Goal: Find contact information: Find contact information

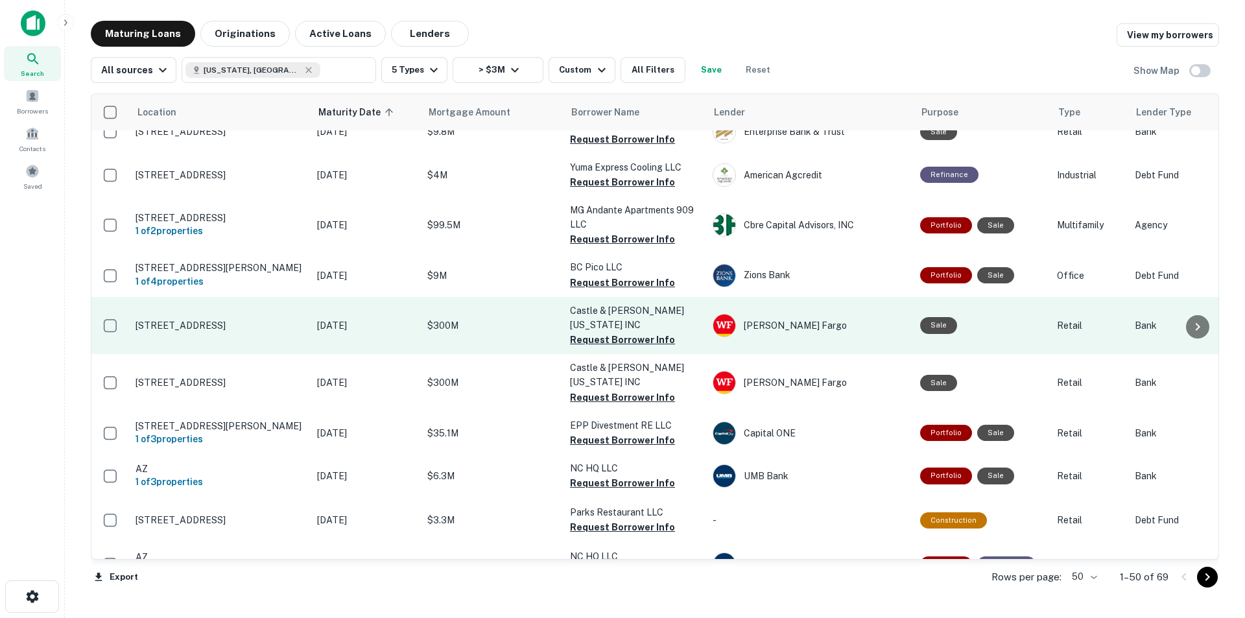
scroll to position [324, 0]
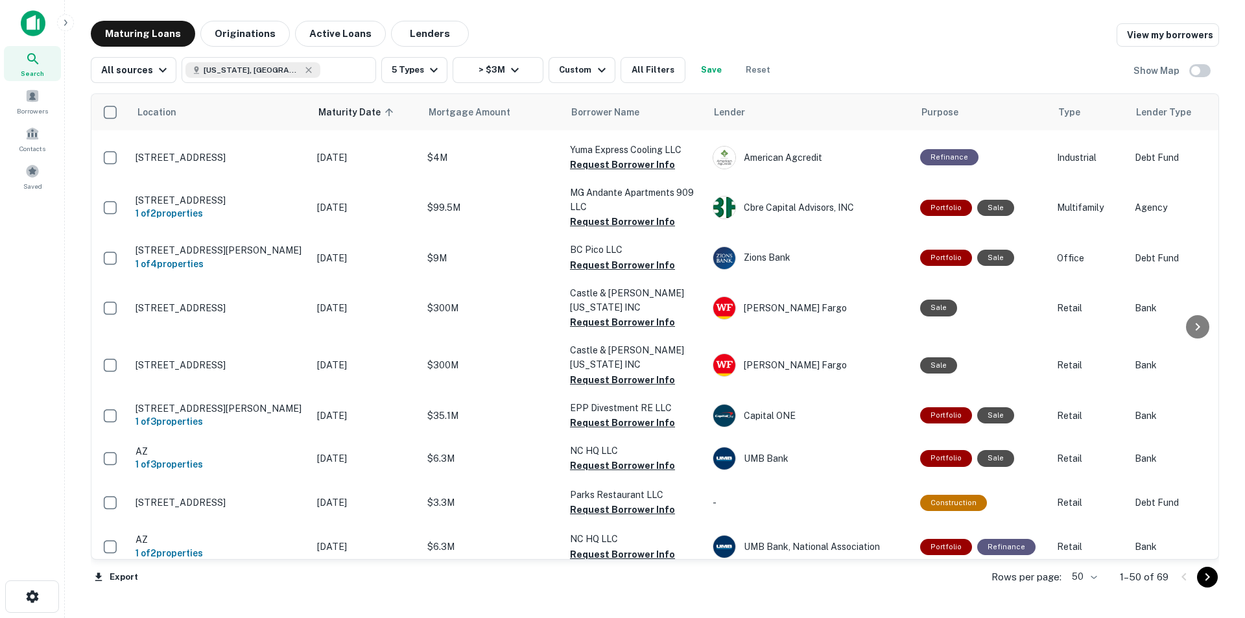
click at [528, 23] on div "Maturing Loans Originations Active Loans Lenders View my borrowers" at bounding box center [655, 34] width 1128 height 26
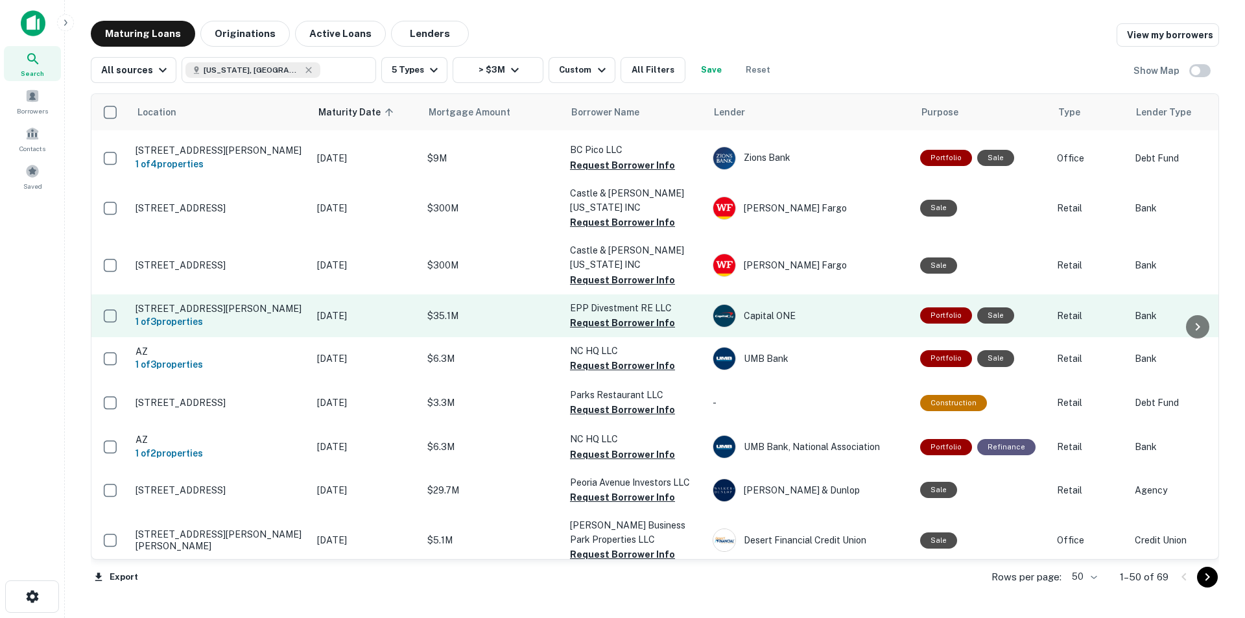
scroll to position [454, 0]
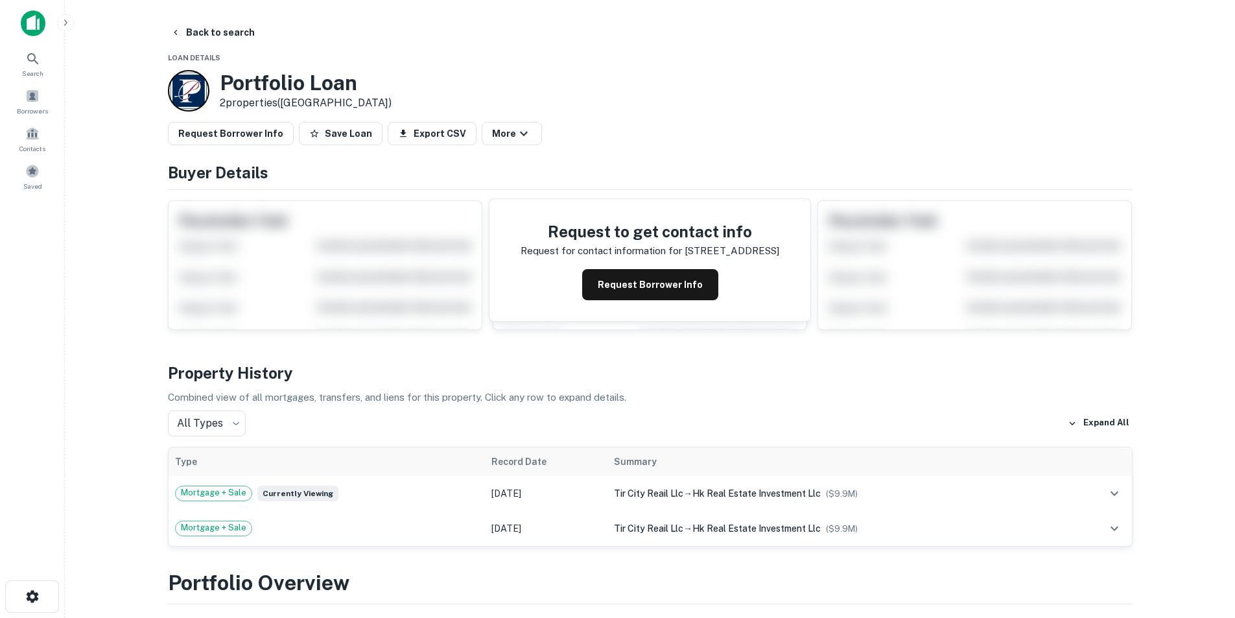
click at [668, 290] on button "Request Borrower Info" at bounding box center [650, 284] width 136 height 31
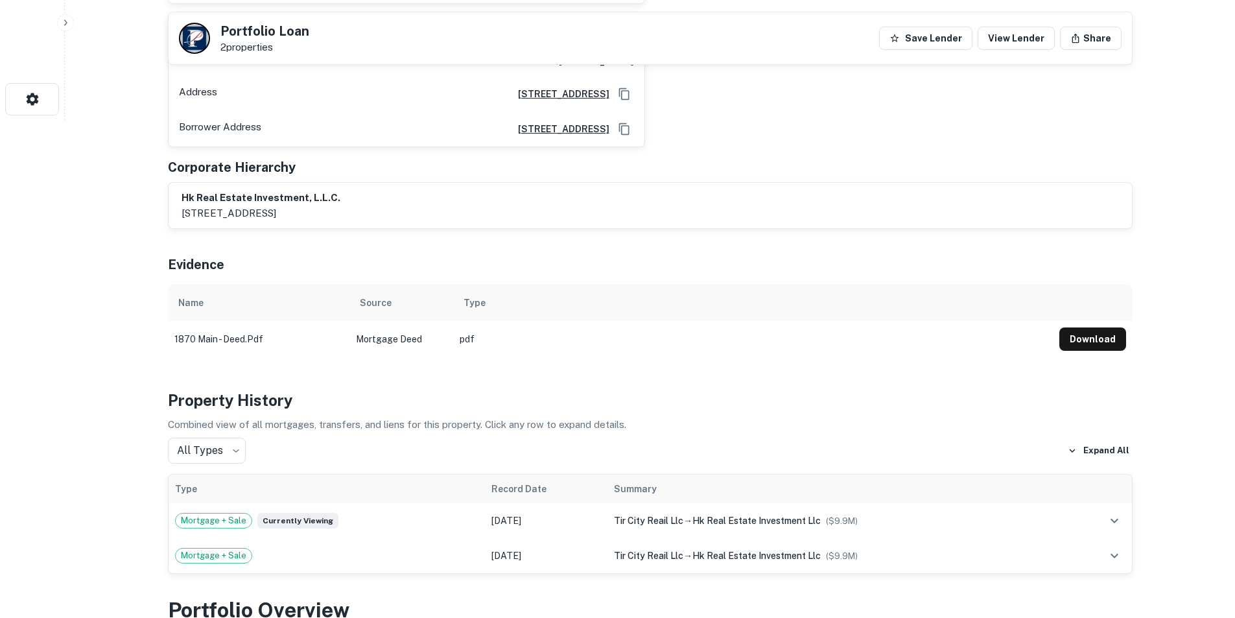
scroll to position [519, 0]
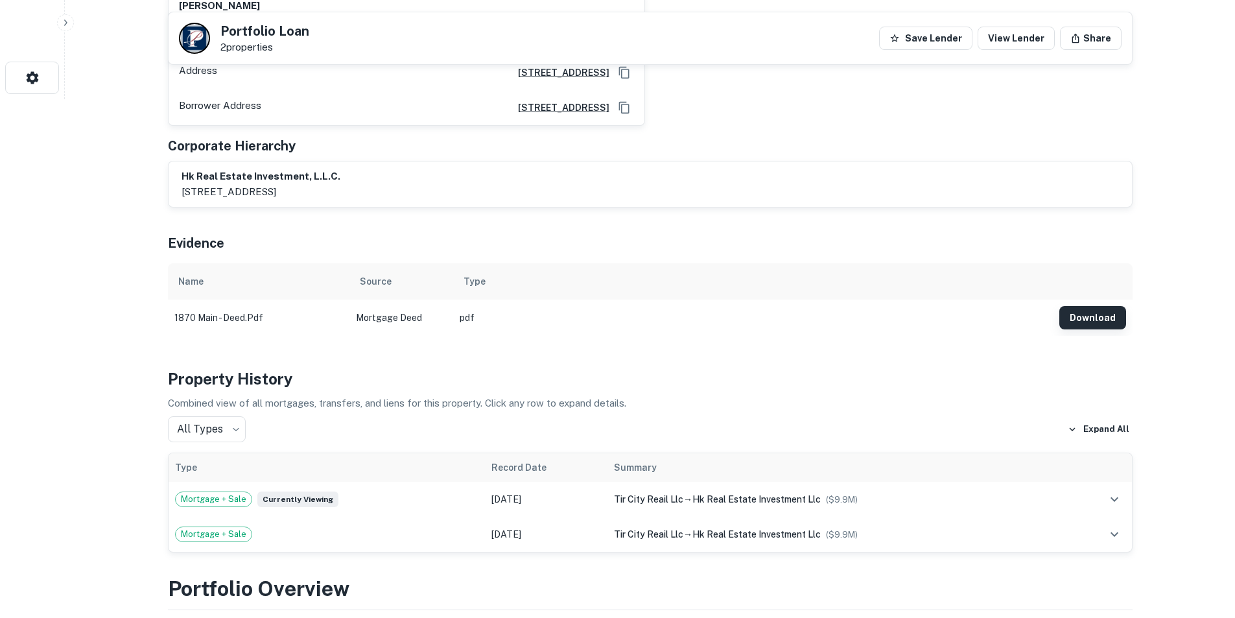
click at [1087, 306] on button "Download" at bounding box center [1093, 317] width 67 height 23
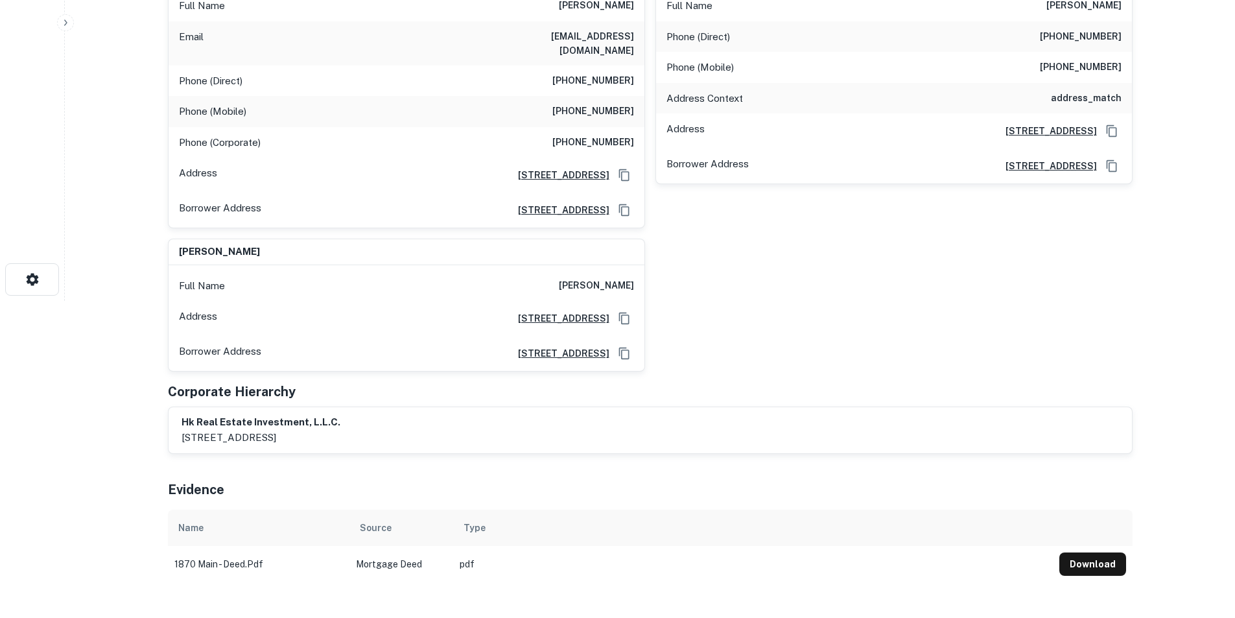
scroll to position [0, 0]
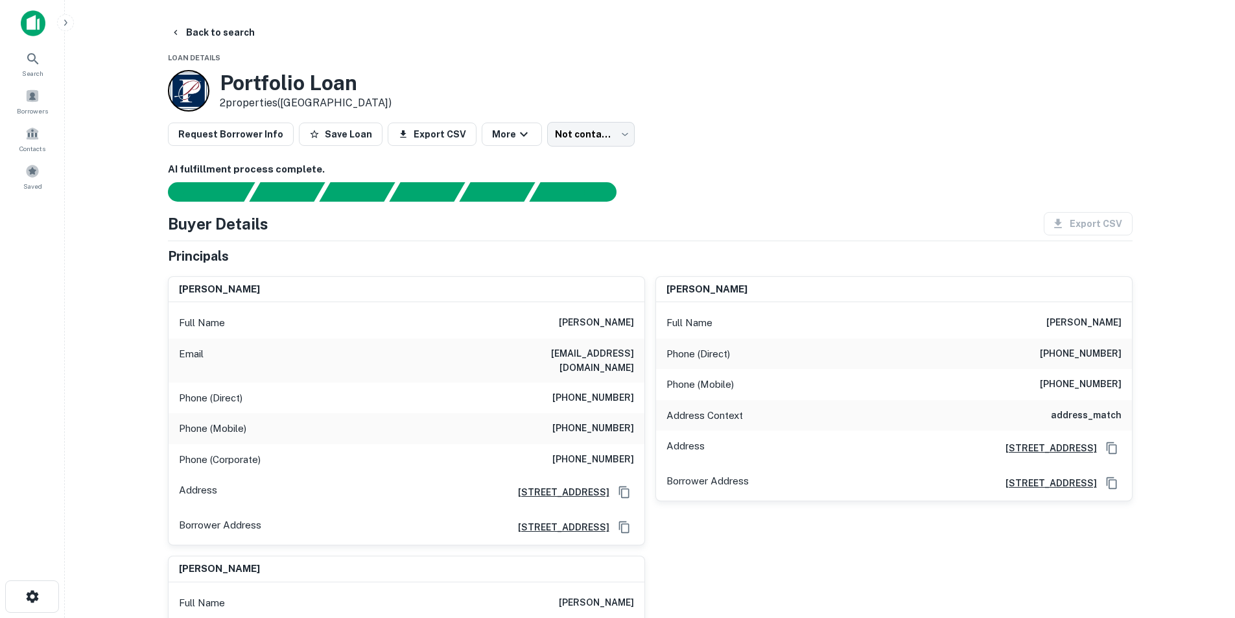
click at [589, 349] on h6 "arita_hang@yahoo.com.vn" at bounding box center [557, 360] width 156 height 29
copy h6 "arita_hang@yahoo.com.vn"
click at [584, 390] on h6 "(623) 877-3852" at bounding box center [593, 398] width 82 height 16
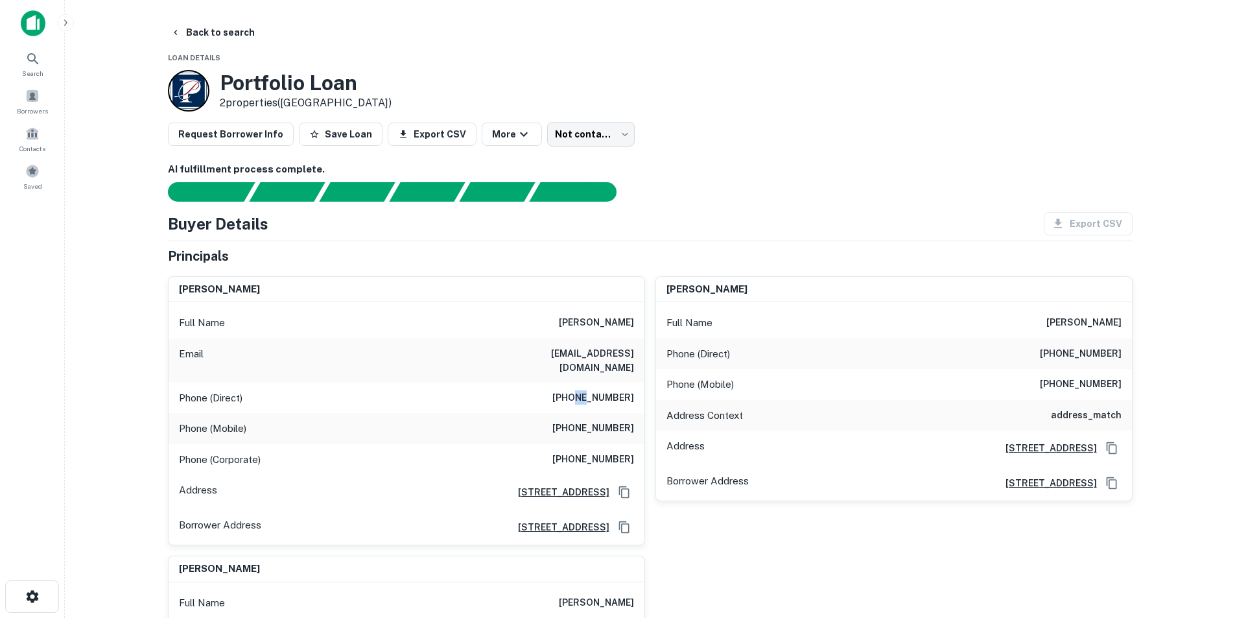
click at [584, 390] on h6 "(623) 877-3852" at bounding box center [593, 398] width 82 height 16
copy h6 "(623) 877-3852"
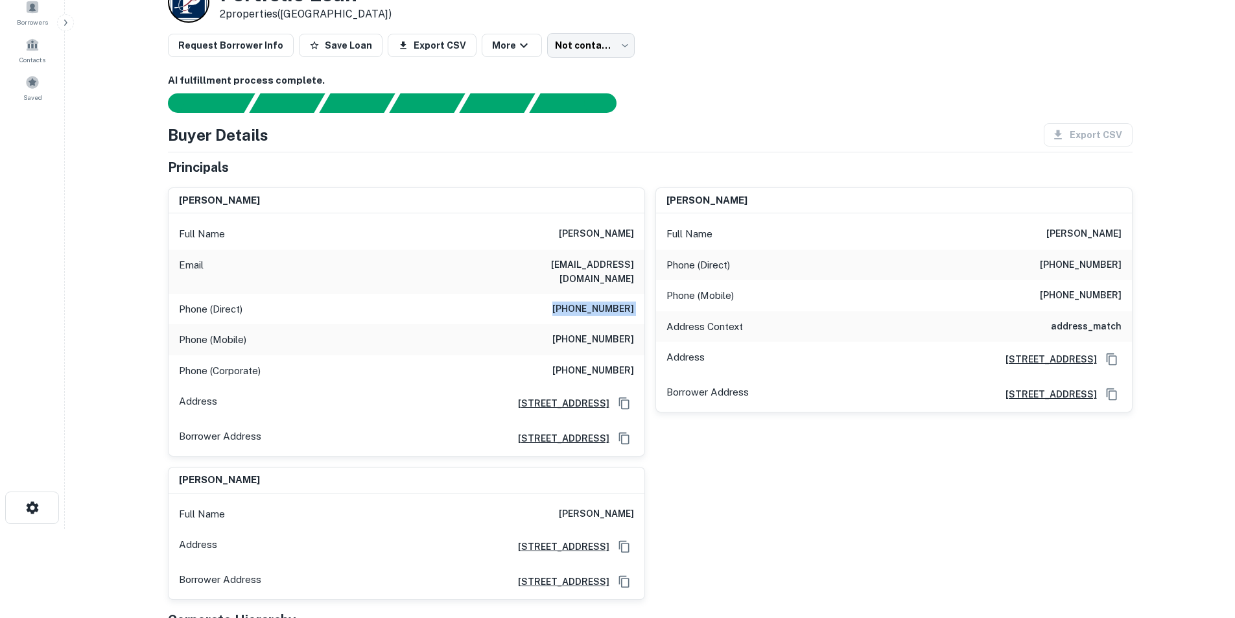
scroll to position [65, 0]
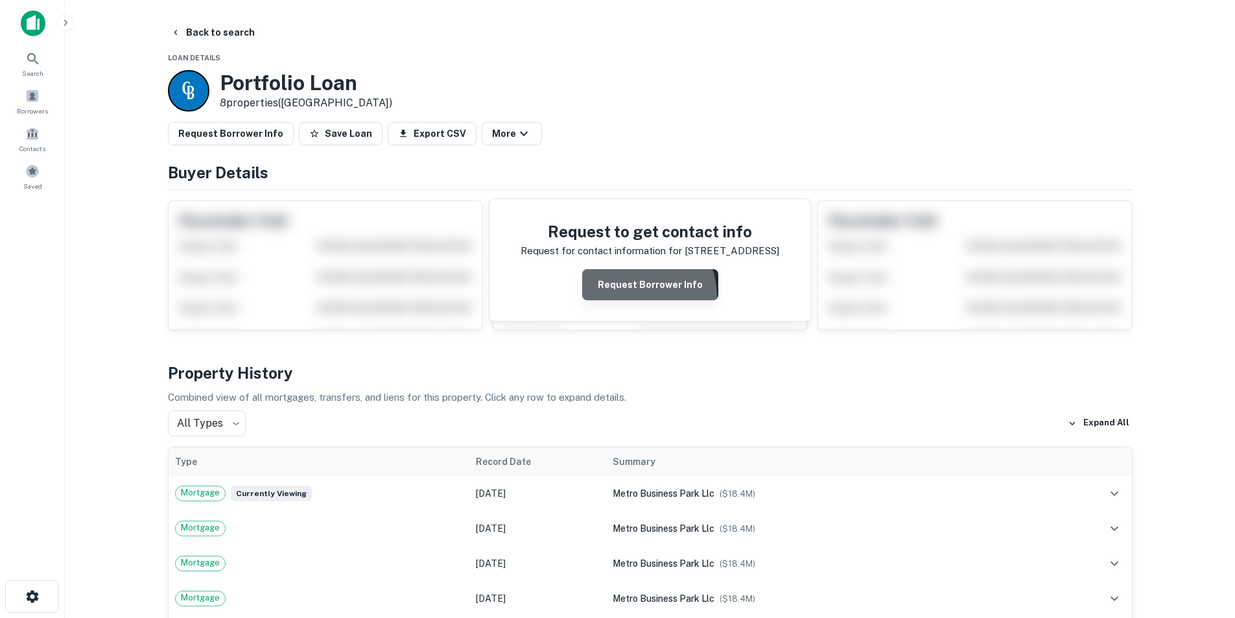
click at [621, 298] on button "Request Borrower Info" at bounding box center [650, 284] width 136 height 31
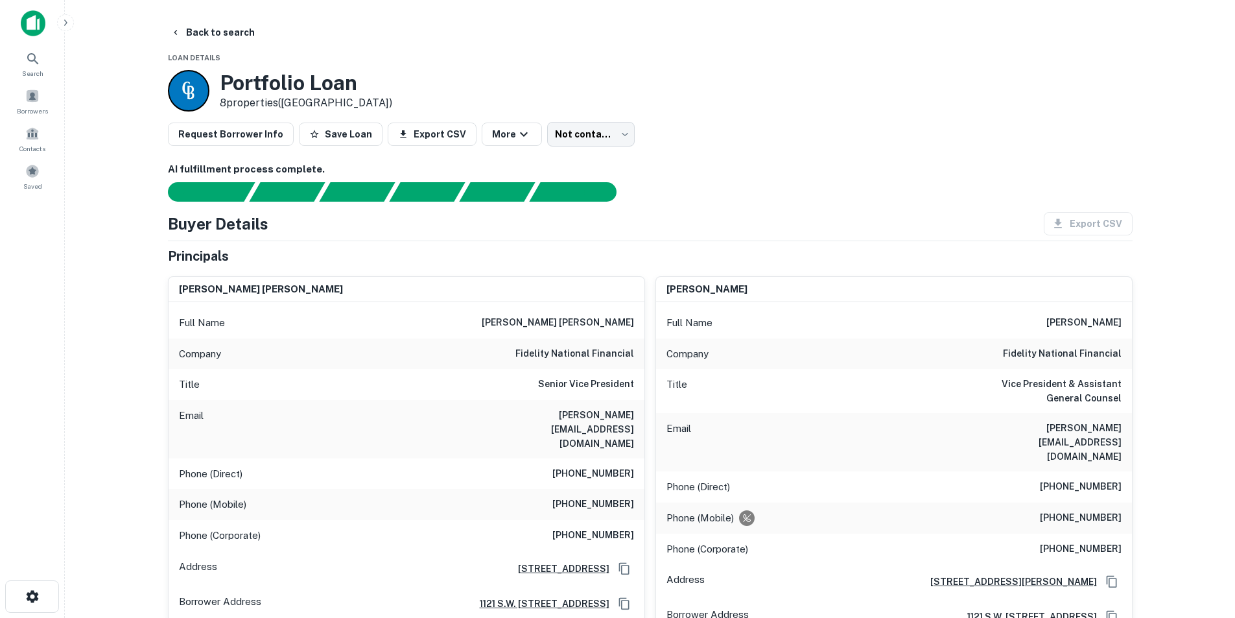
click at [597, 350] on h6 "fidelity national financial" at bounding box center [574, 354] width 119 height 16
copy h6 "fidelity national financial"
click at [597, 350] on h6 "fidelity national financial" at bounding box center [574, 354] width 119 height 16
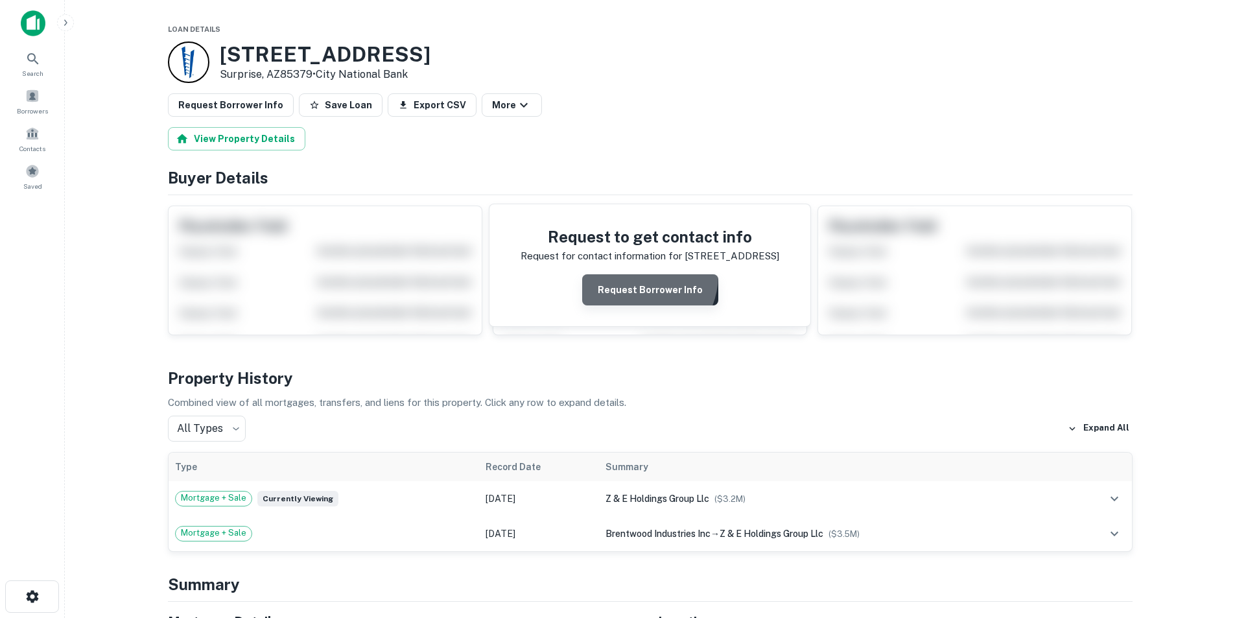
click at [636, 275] on button "Request Borrower Info" at bounding box center [650, 289] width 136 height 31
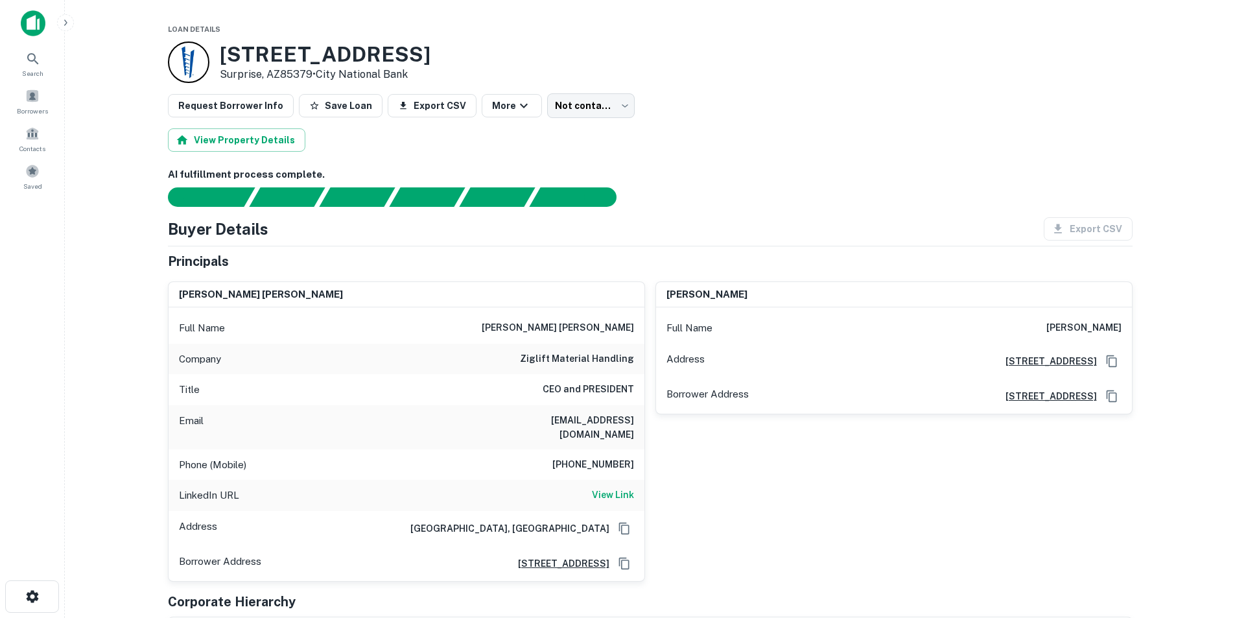
click at [591, 418] on h6 "zballa@ziglift.com" at bounding box center [557, 427] width 156 height 29
copy h6 "zballa@ziglift.com"
click at [614, 491] on div "LinkedIn URL View Link" at bounding box center [407, 495] width 476 height 31
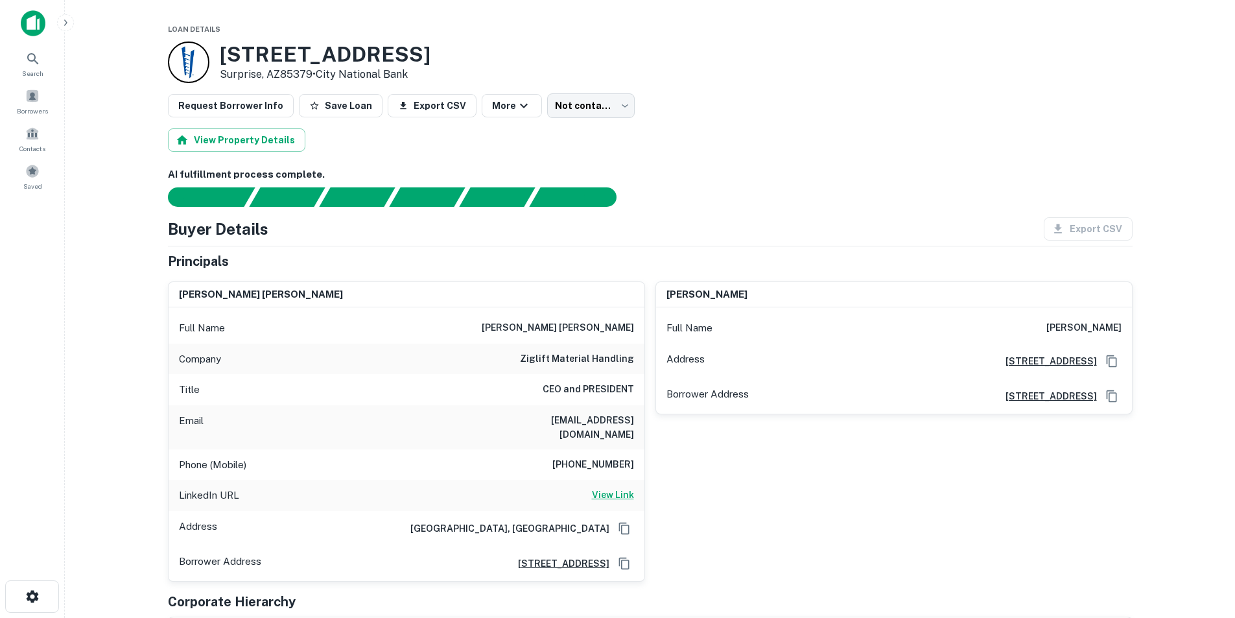
click at [619, 488] on h6 "View Link" at bounding box center [613, 495] width 42 height 14
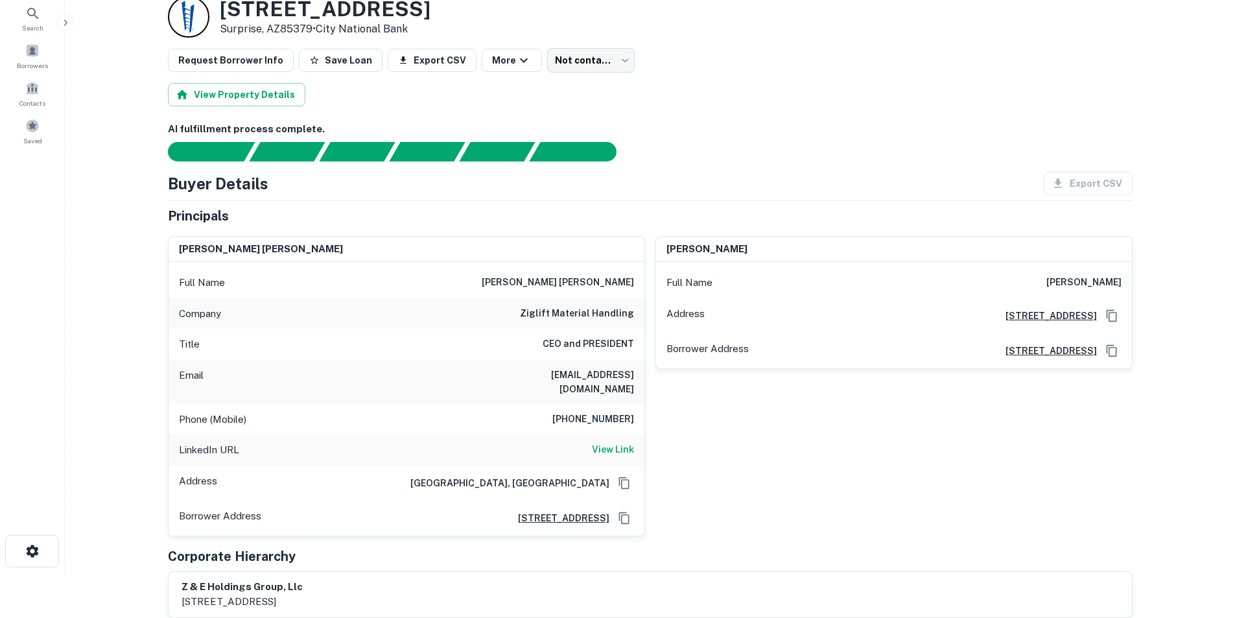
scroll to position [65, 0]
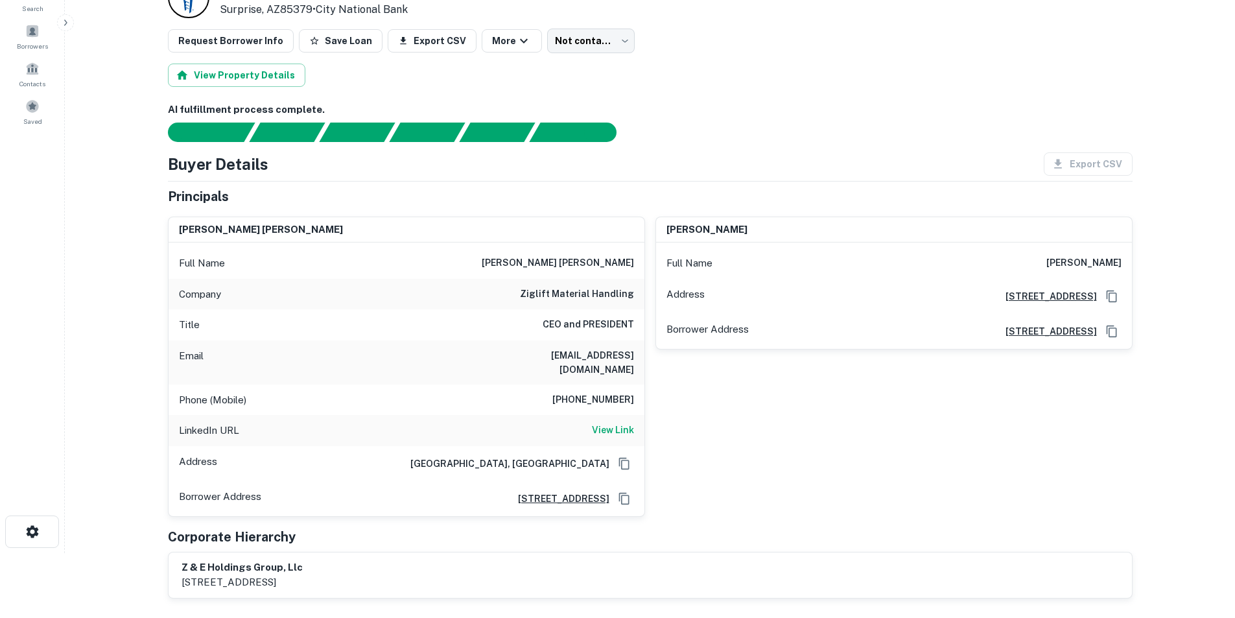
click at [598, 355] on h6 "zballa@ziglift.com" at bounding box center [557, 362] width 156 height 29
copy h6 "zballa@ziglift.com"
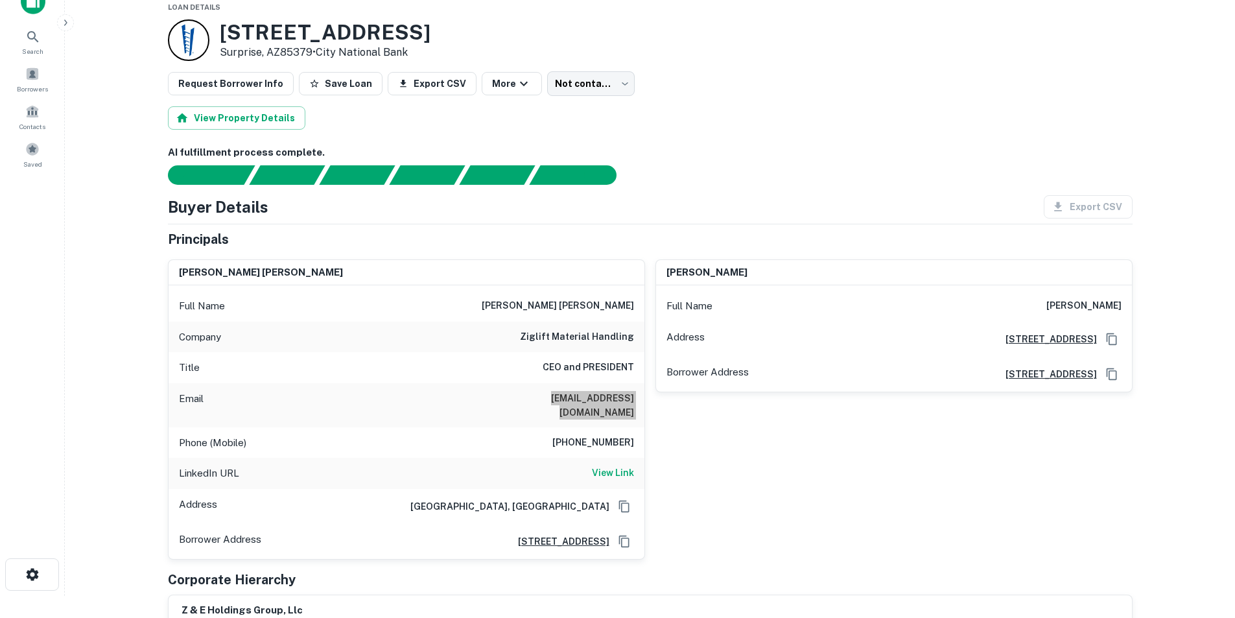
scroll to position [0, 0]
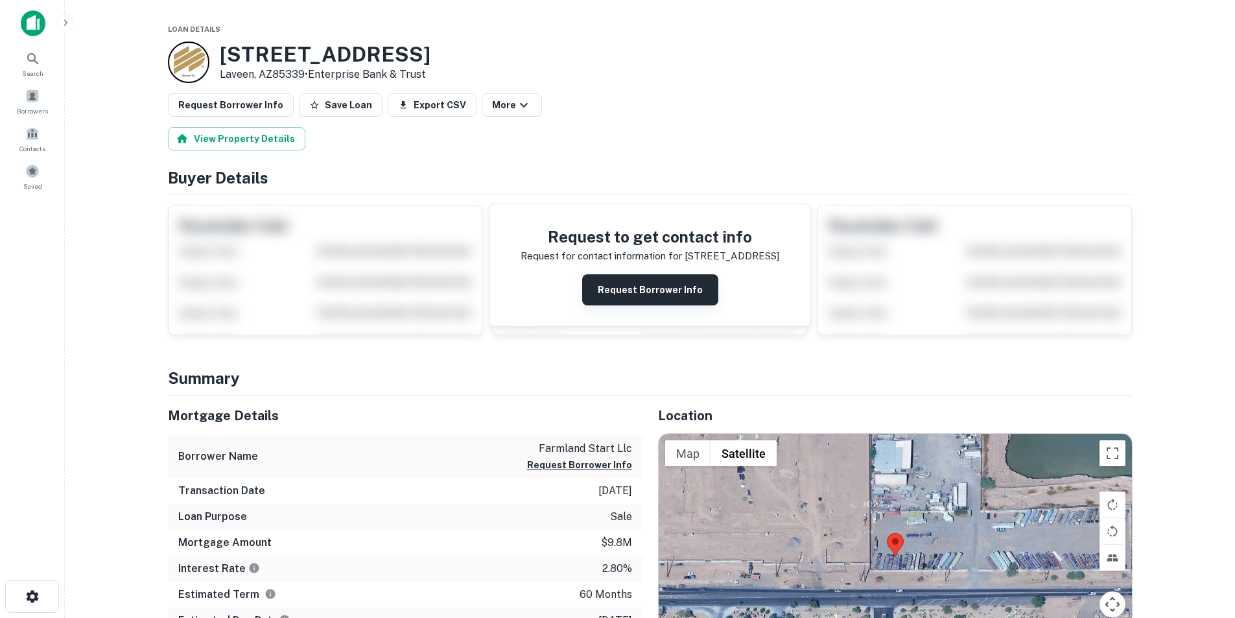
click at [621, 289] on button "Request Borrower Info" at bounding box center [650, 289] width 136 height 31
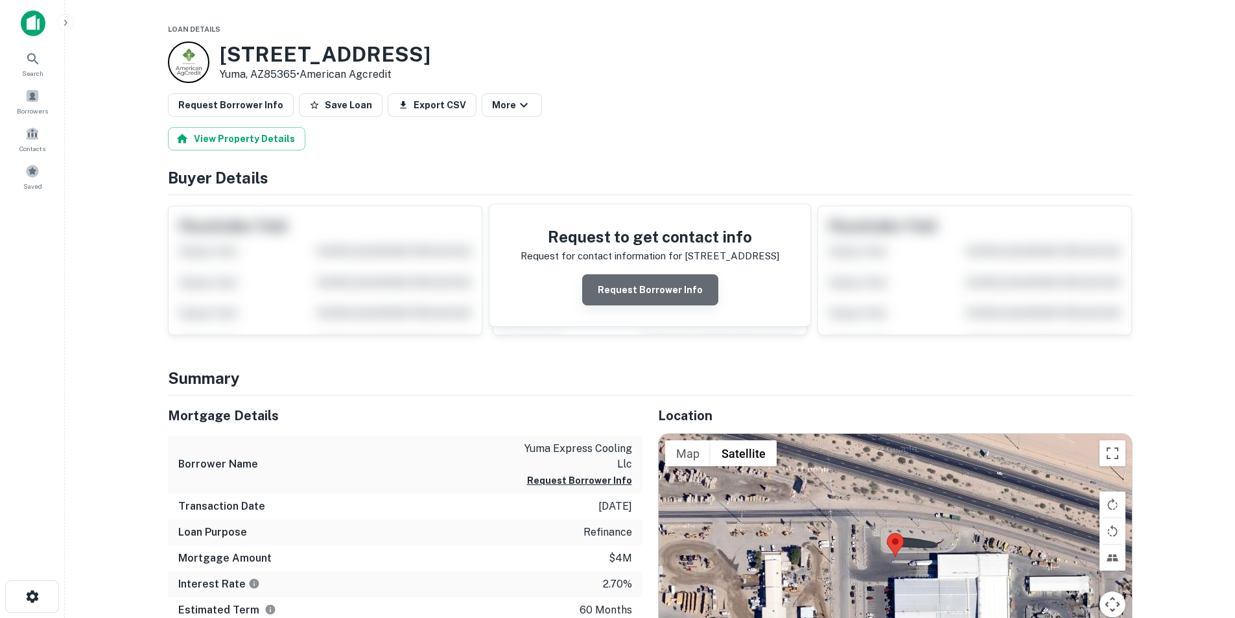
click at [663, 283] on button "Request Borrower Info" at bounding box center [650, 289] width 136 height 31
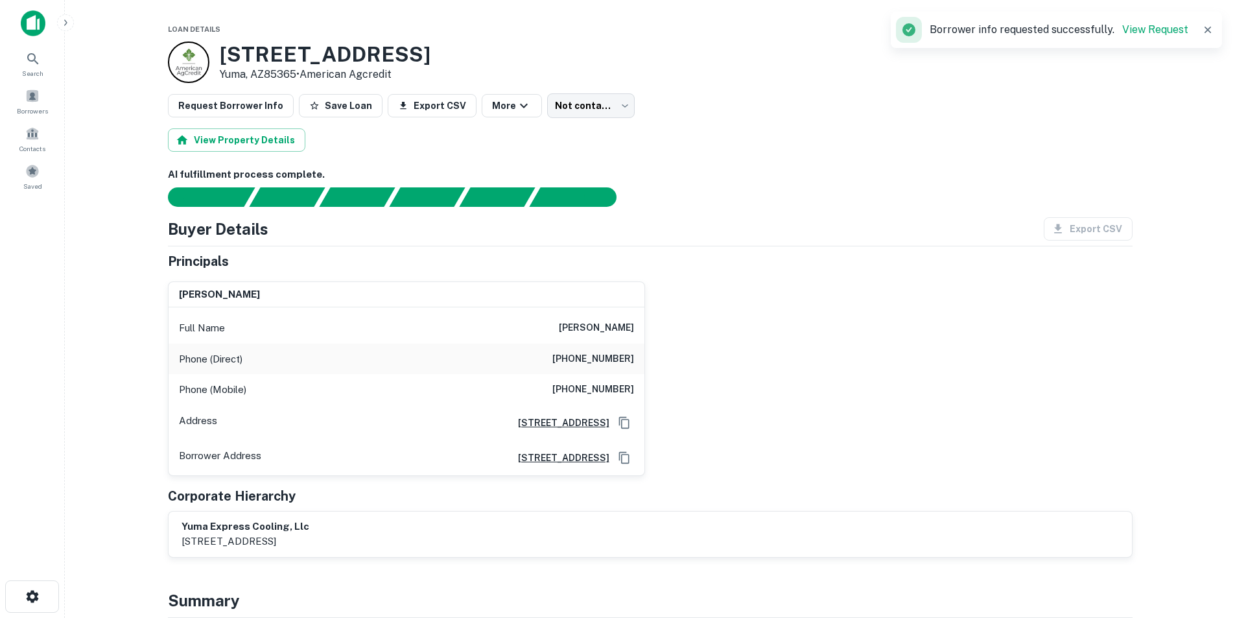
click at [594, 330] on h6 "craig miller" at bounding box center [596, 328] width 75 height 16
copy h6 "craig miller"
drag, startPoint x: 635, startPoint y: 390, endPoint x: 547, endPoint y: 351, distance: 95.8
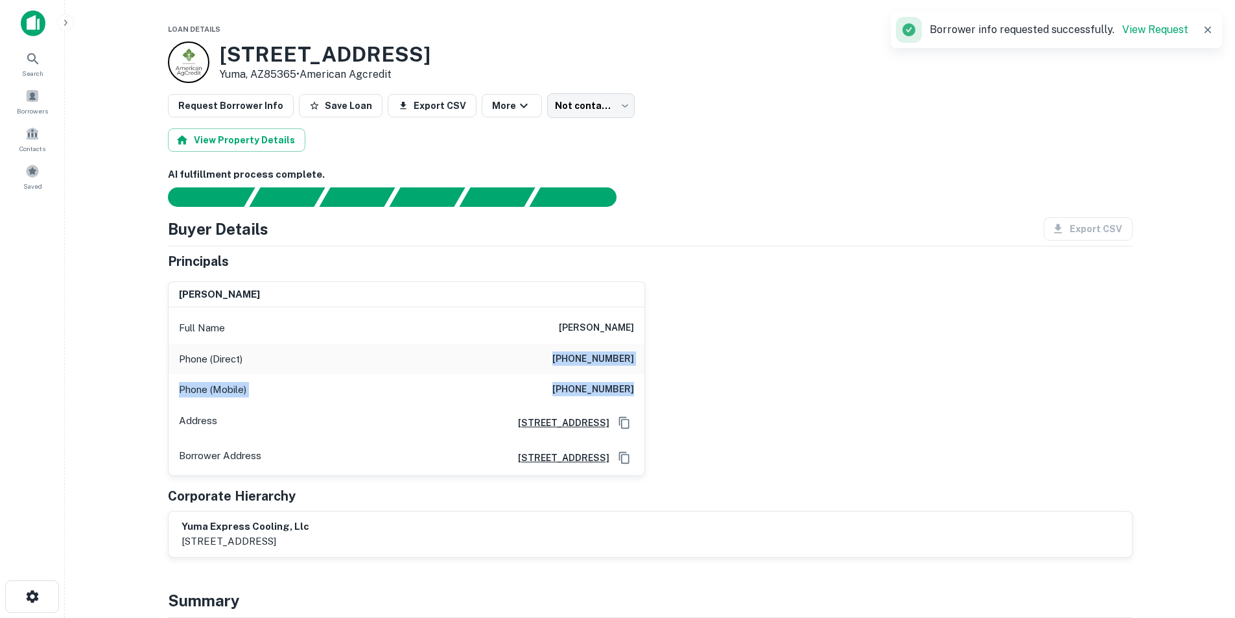
click at [547, 351] on div "Full Name craig miller Phone (Direct) (510) 440-9435 Phone (Mobile) (316) 258-2…" at bounding box center [407, 391] width 476 height 168
click at [556, 356] on h6 "(510) 440-9435" at bounding box center [593, 359] width 82 height 16
click at [576, 361] on h6 "(510) 440-9435" at bounding box center [593, 359] width 82 height 16
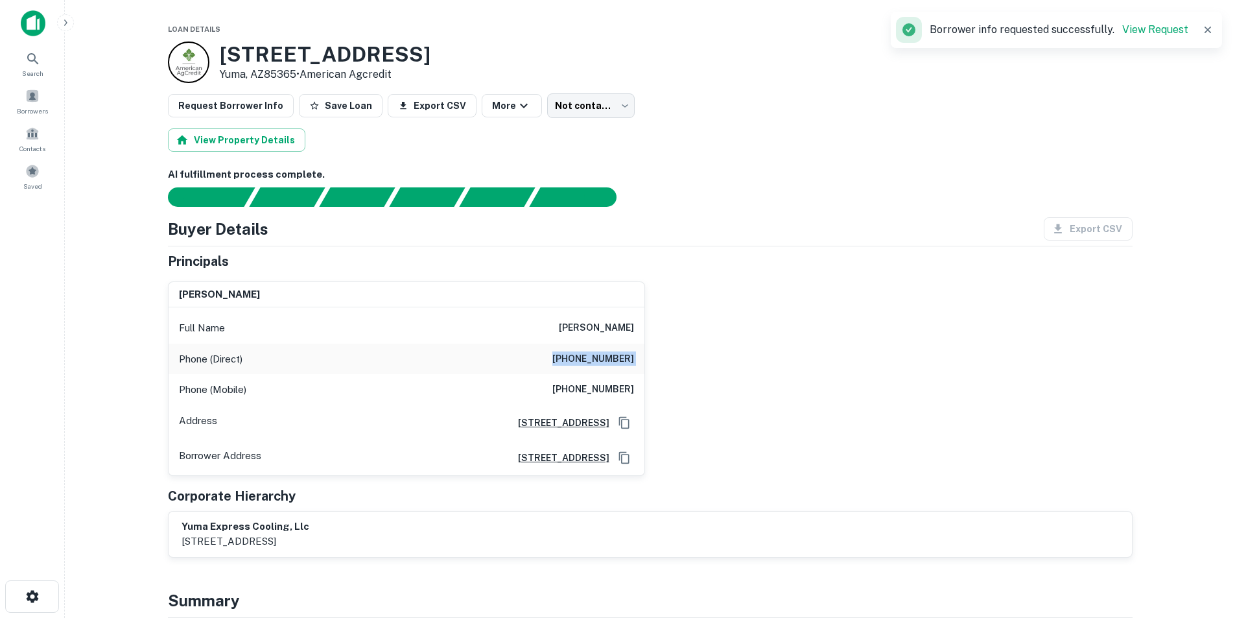
copy h6 "(510) 440-9435"
click at [582, 396] on h6 "(316) 258-2467" at bounding box center [593, 390] width 82 height 16
copy h6 "(316) 258-2467"
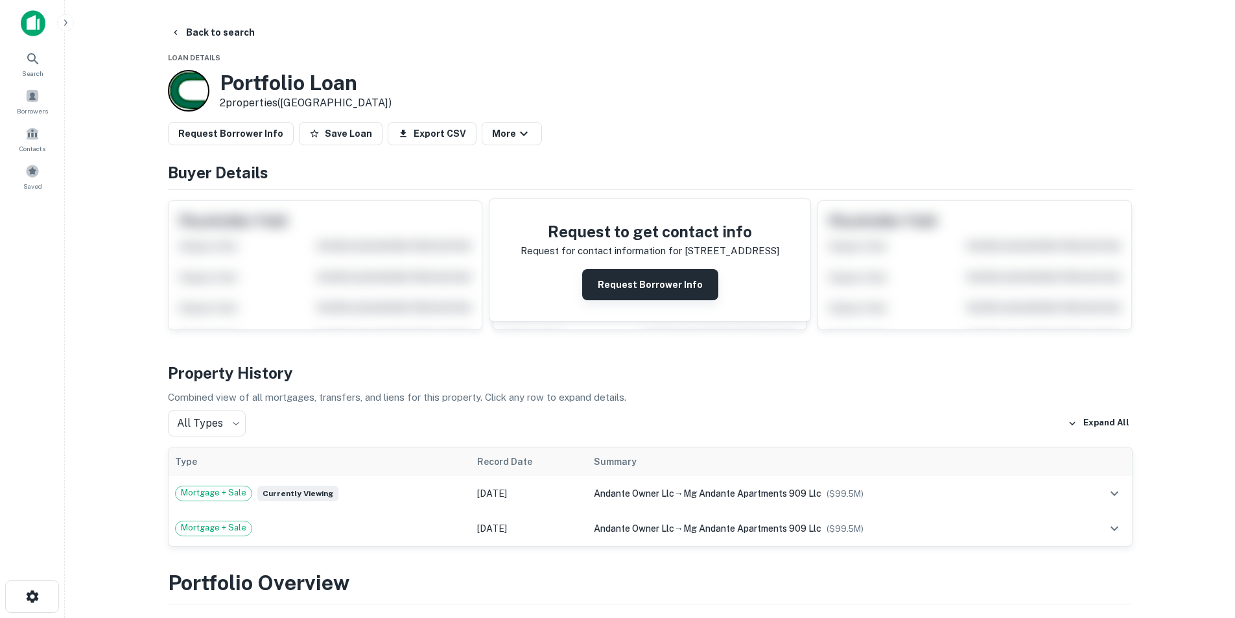
click at [633, 275] on button "Request Borrower Info" at bounding box center [650, 284] width 136 height 31
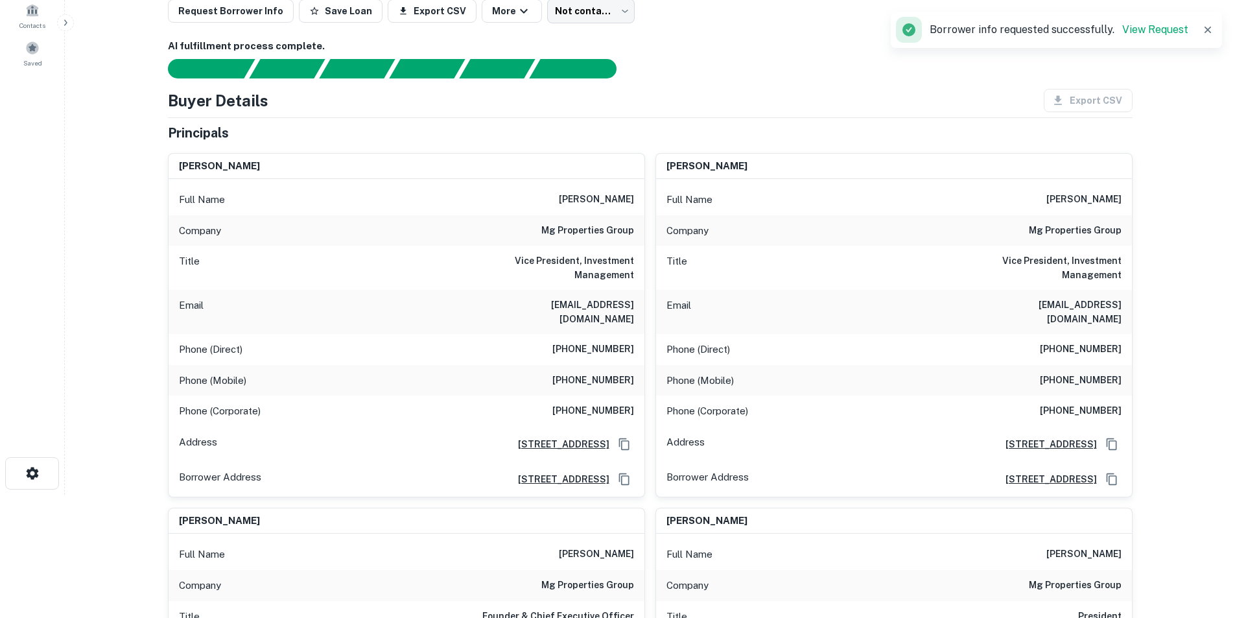
scroll to position [195, 0]
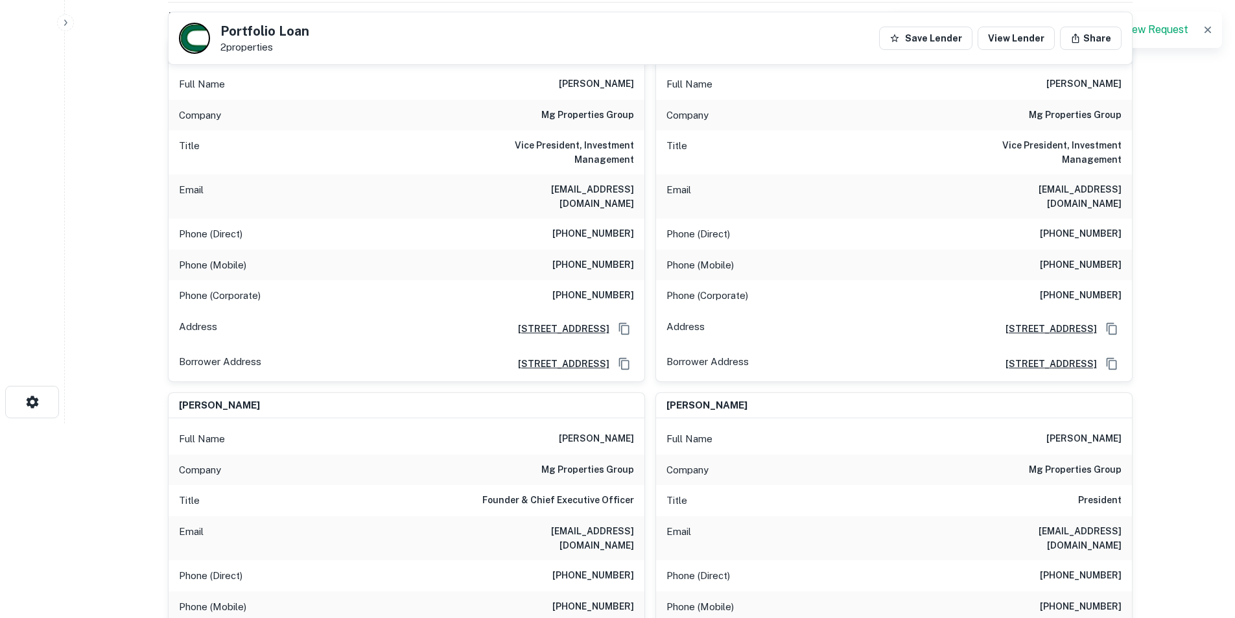
click at [582, 192] on h6 "ljorgensen@mgproperties.com" at bounding box center [557, 196] width 156 height 29
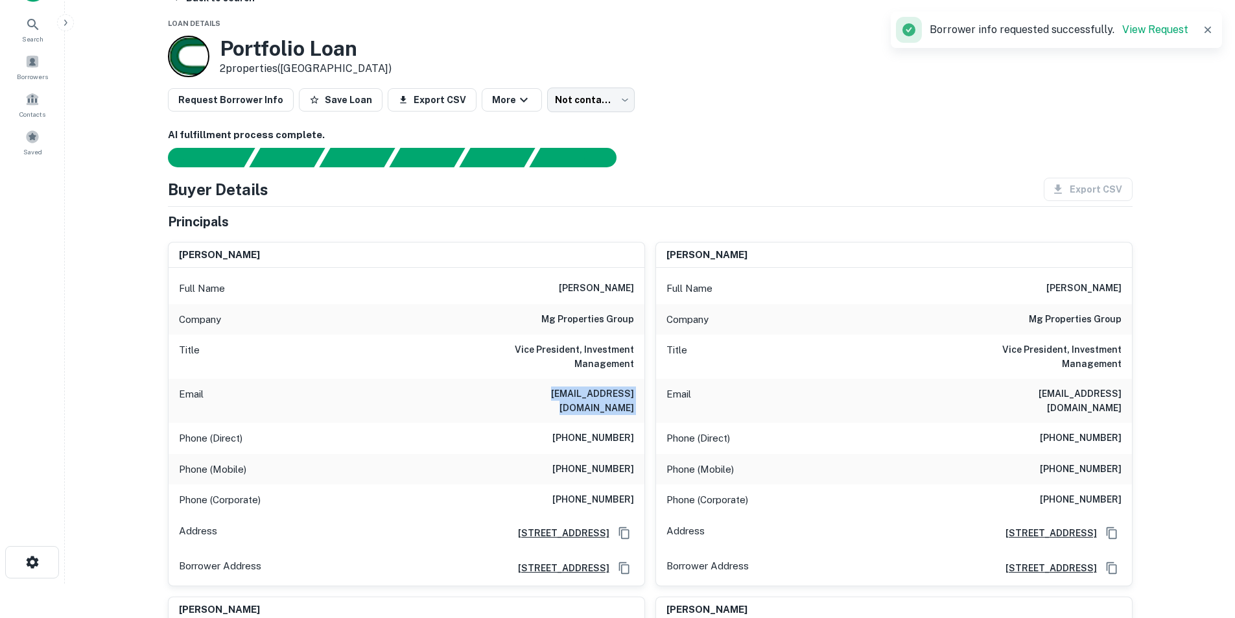
scroll to position [0, 0]
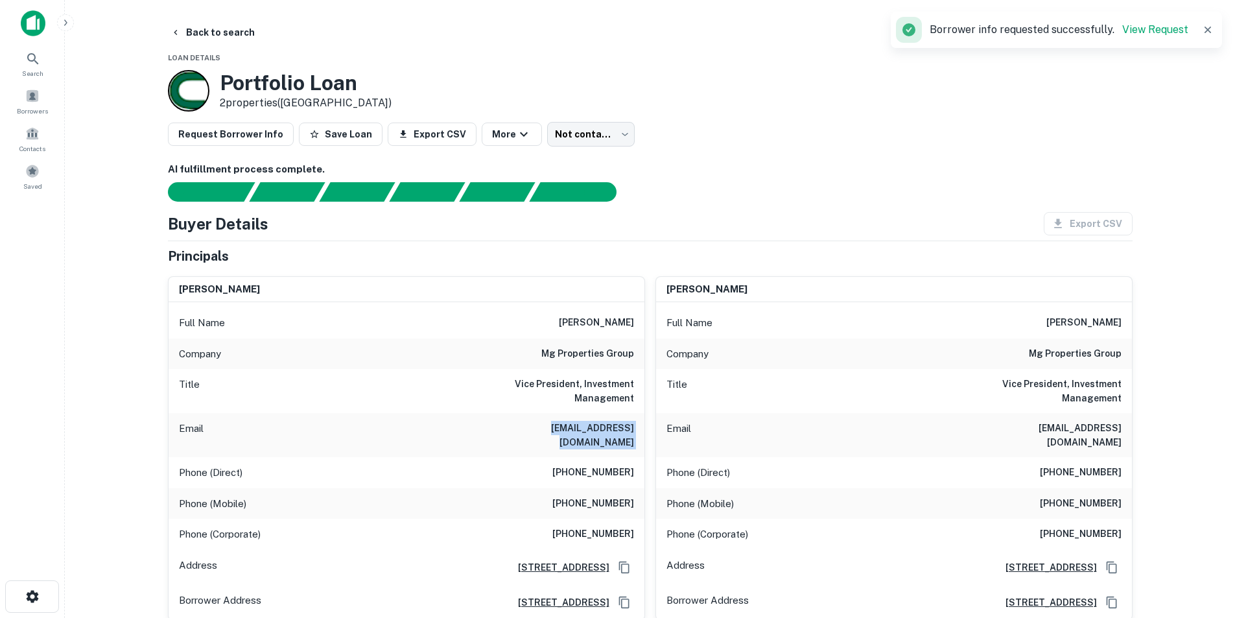
copy h6 "ljorgensen@mgproperties.com"
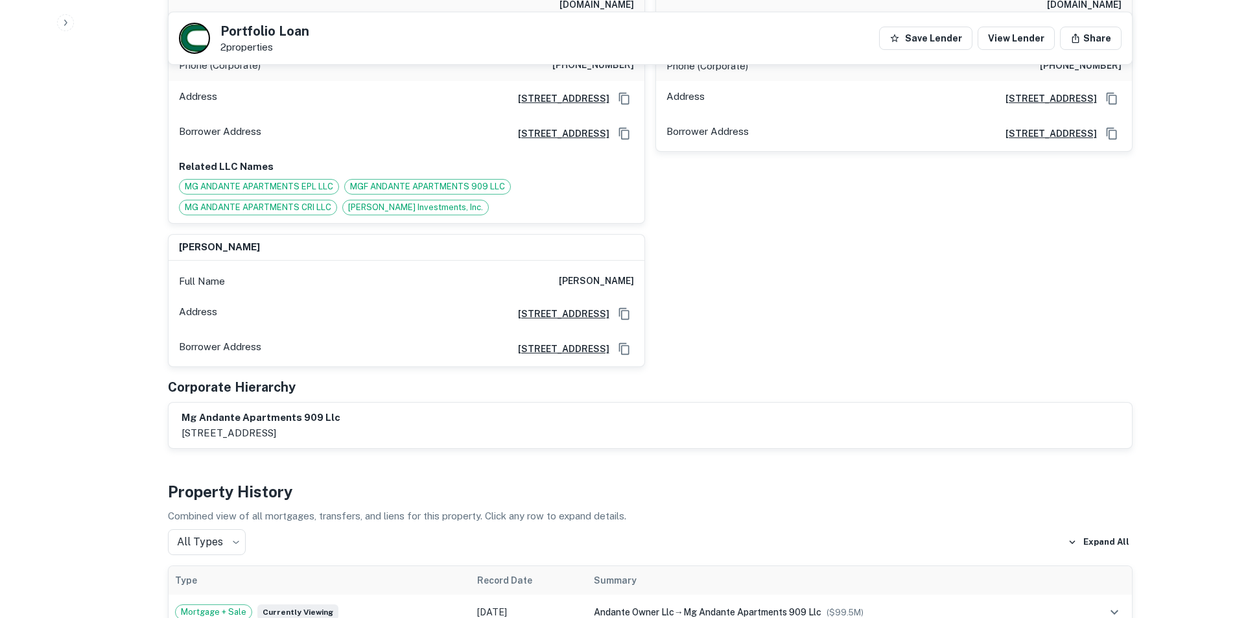
scroll to position [1945, 0]
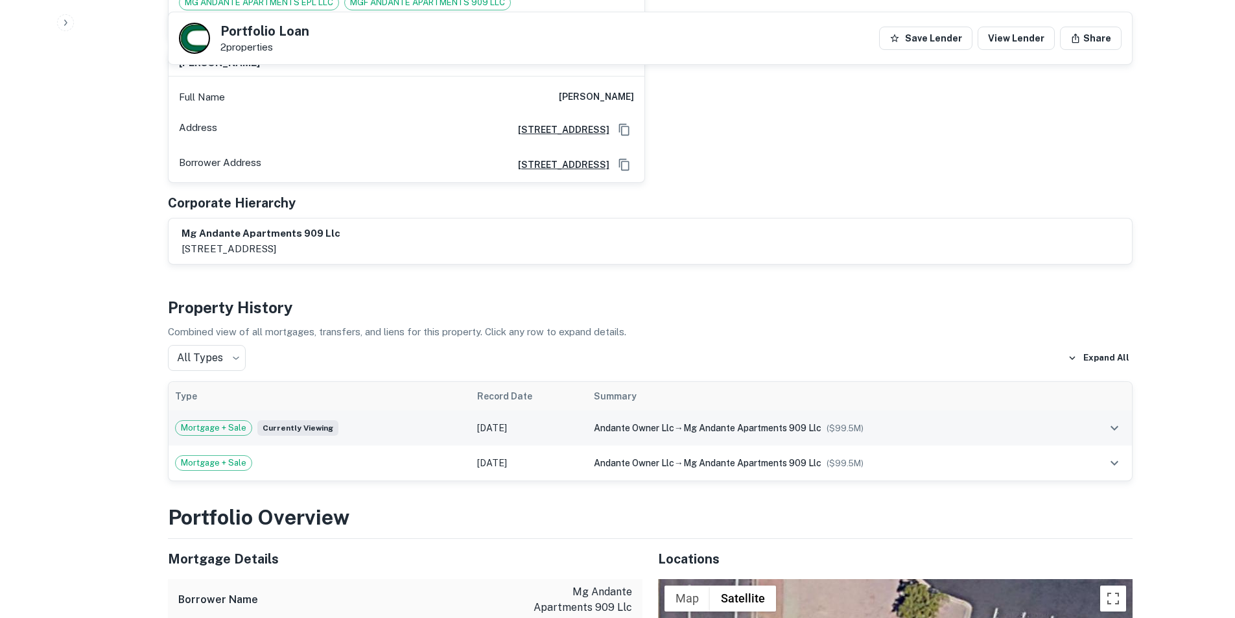
click at [403, 420] on div "Mortgage + Sale Currently viewing" at bounding box center [319, 428] width 289 height 16
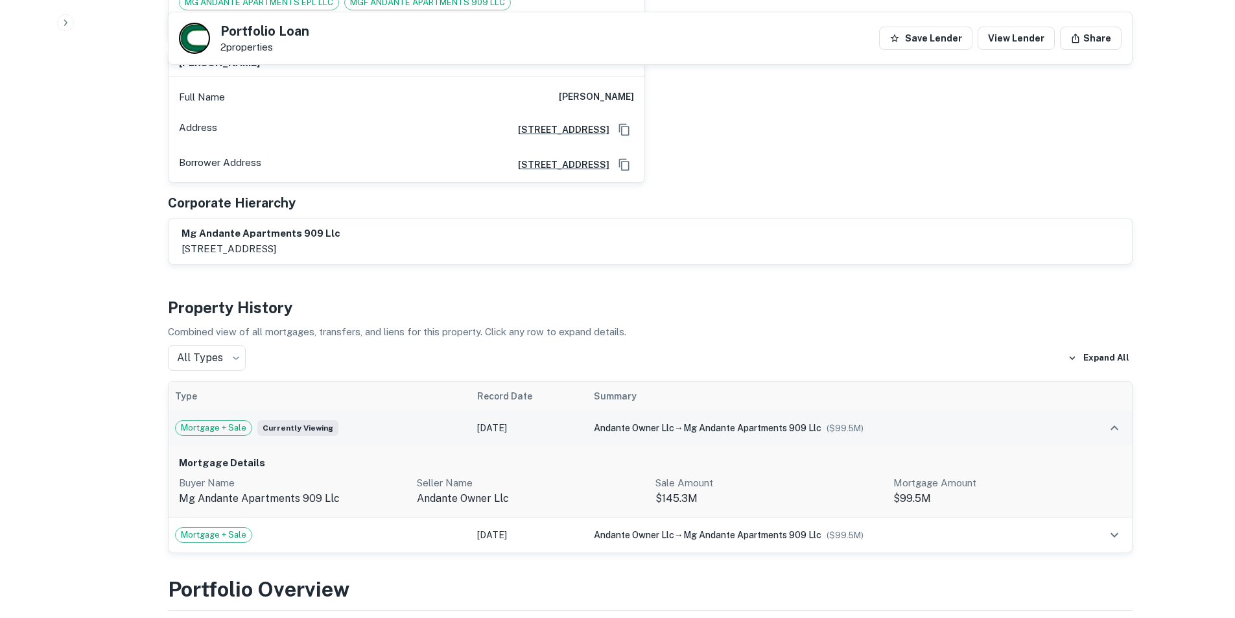
click at [405, 420] on div "Mortgage + Sale Currently viewing" at bounding box center [319, 428] width 289 height 16
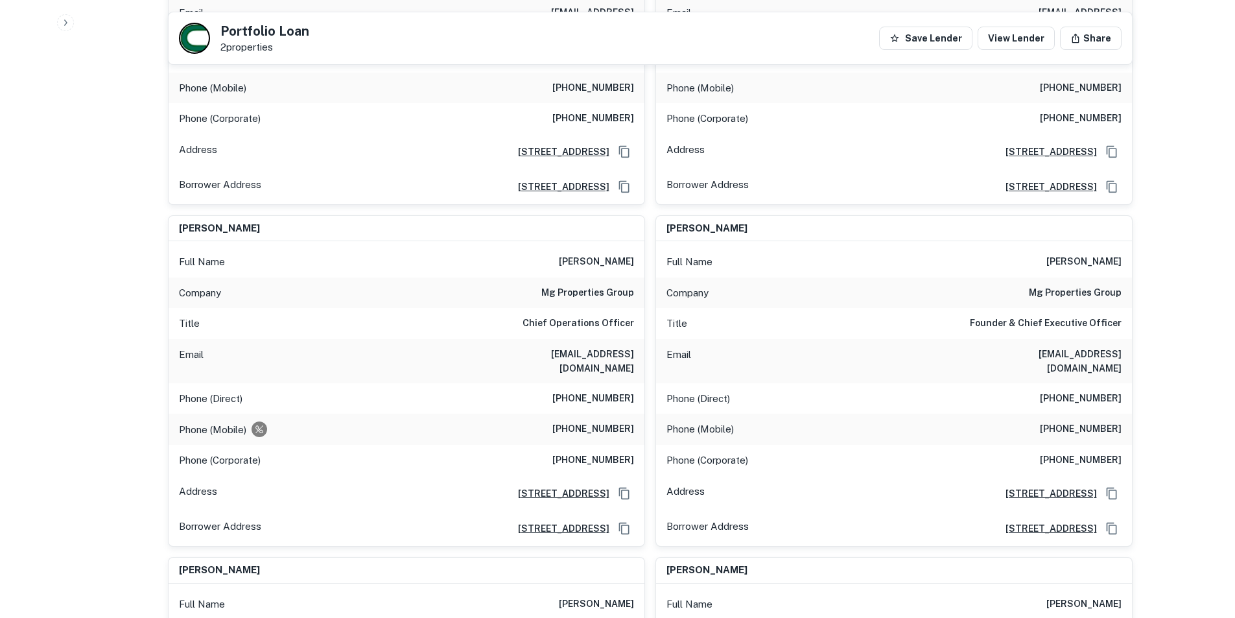
scroll to position [1167, 0]
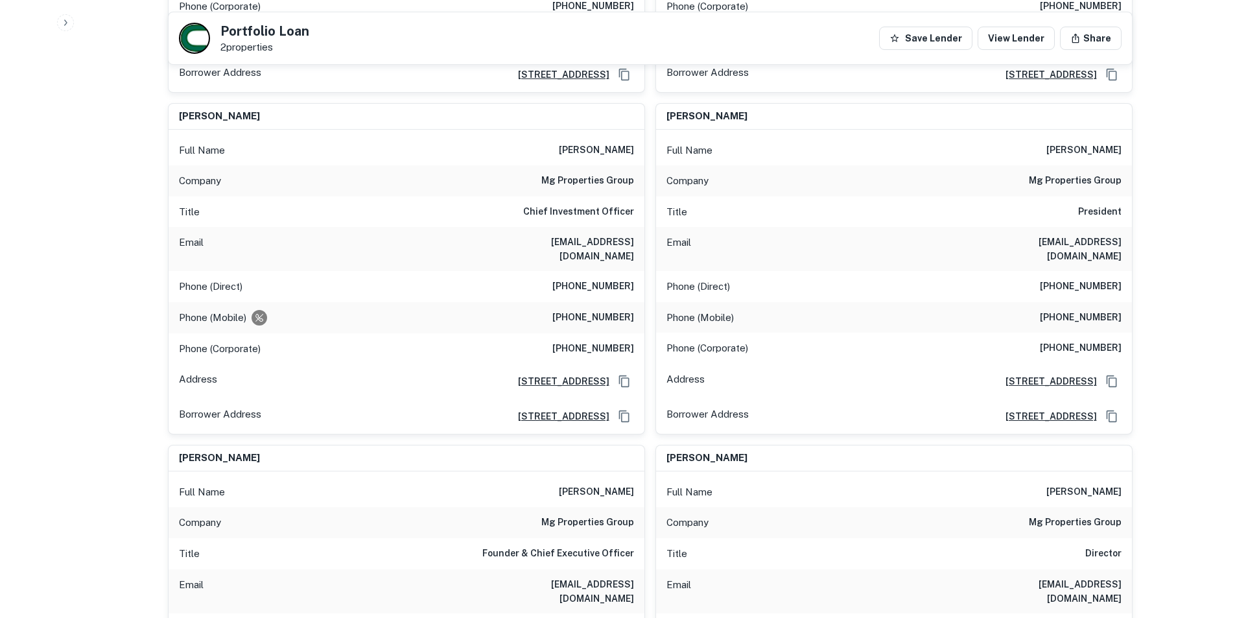
click at [598, 143] on h6 "paul kaseburg" at bounding box center [596, 151] width 75 height 16
copy h6 "paul kaseburg"
click at [517, 235] on h6 "pkaseburg@mgproperties.com" at bounding box center [557, 249] width 156 height 29
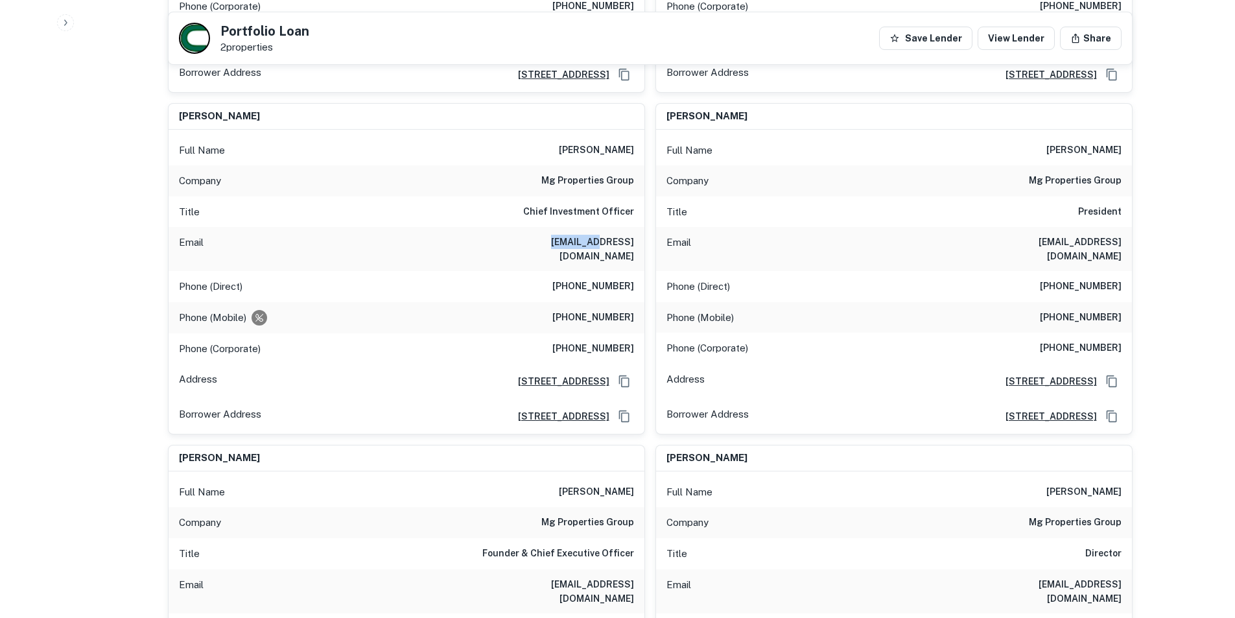
click at [517, 235] on h6 "pkaseburg@mgproperties.com" at bounding box center [557, 249] width 156 height 29
copy h6 "pkaseburg@mgproperties.com"
click at [580, 279] on h6 "(858) 366-6534" at bounding box center [593, 287] width 82 height 16
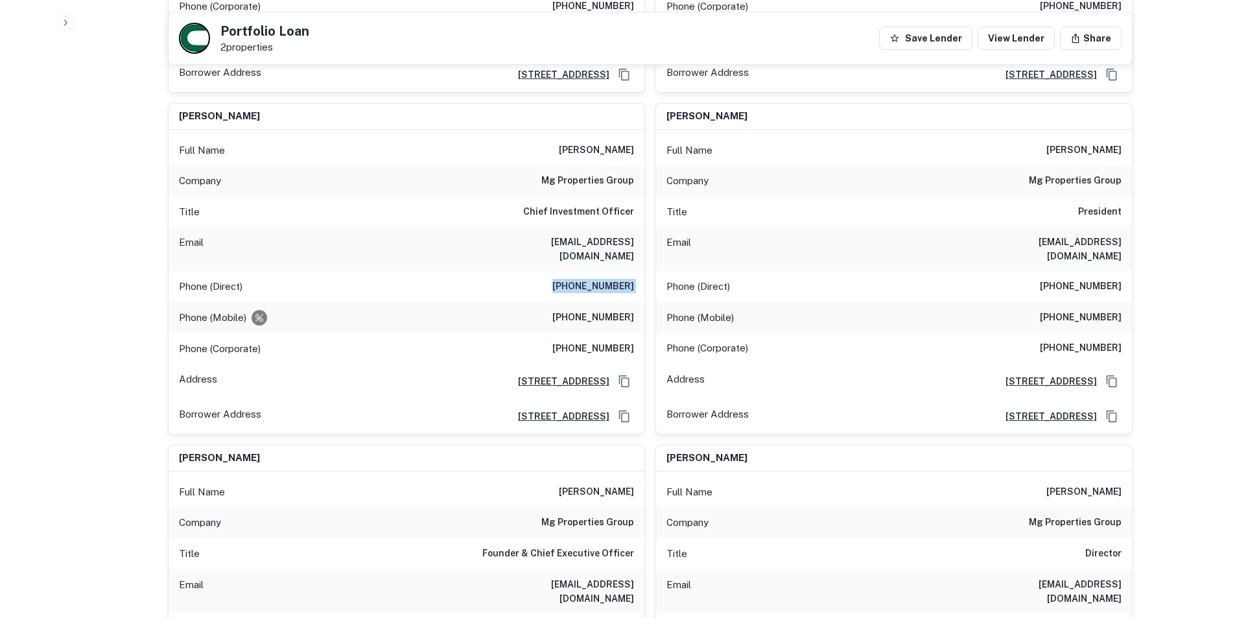
click at [580, 279] on h6 "(858) 366-6534" at bounding box center [593, 287] width 82 height 16
copy h6 "(858) 366-6534"
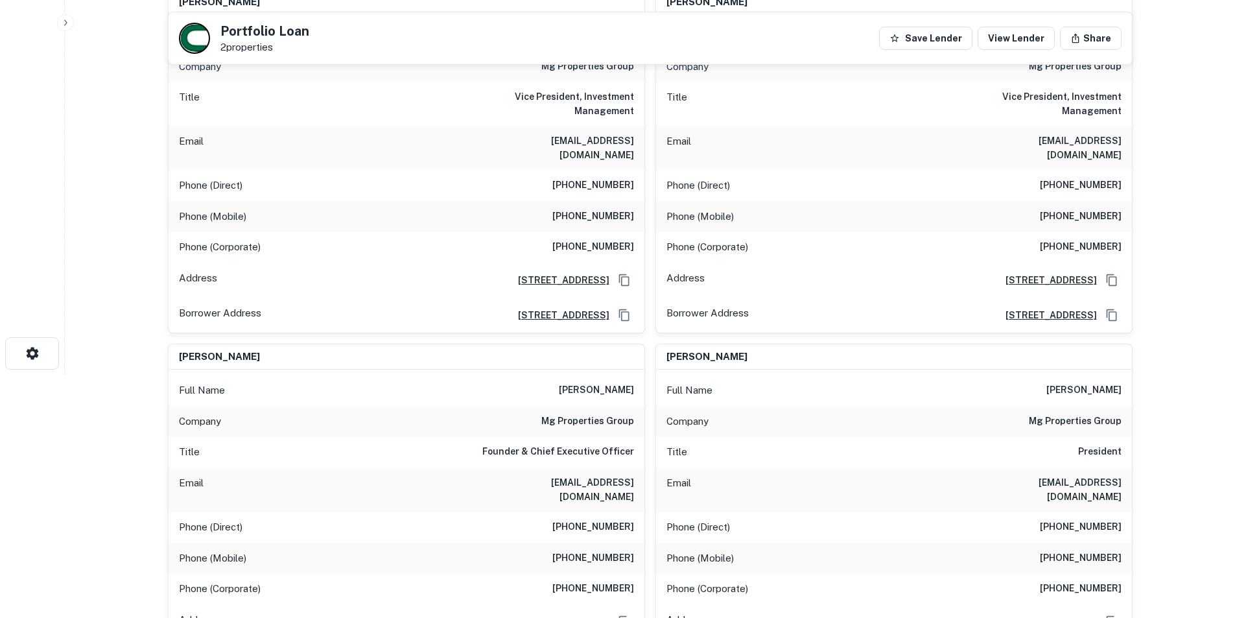
scroll to position [0, 0]
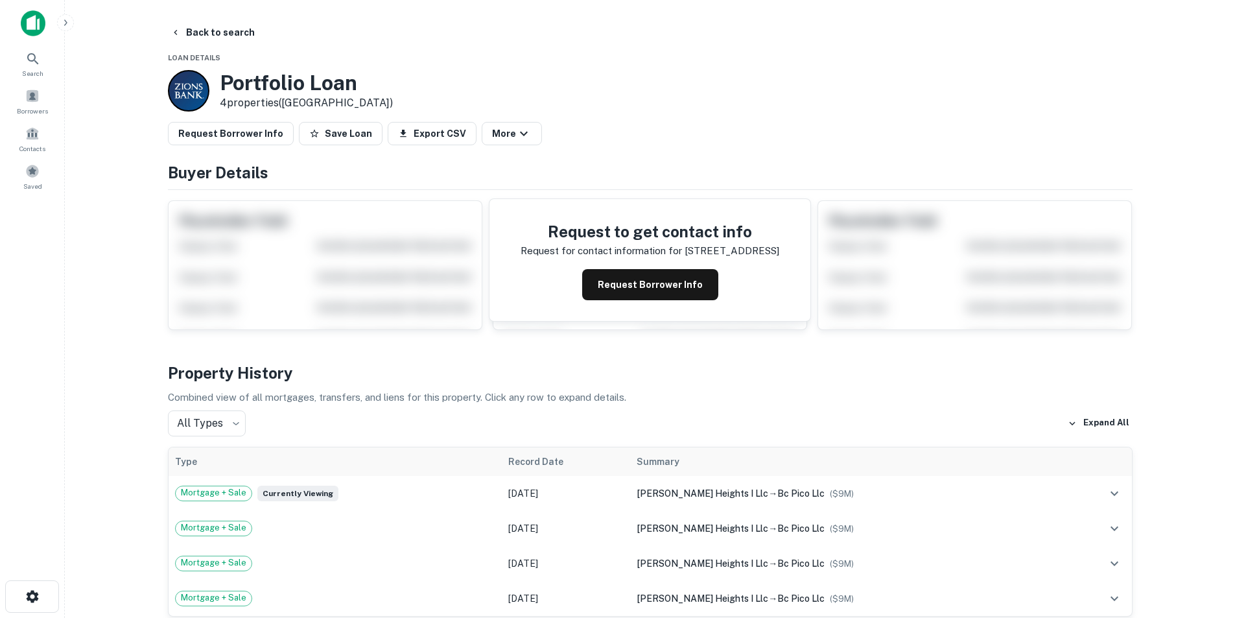
click at [630, 274] on button "Request Borrower Info" at bounding box center [650, 284] width 136 height 31
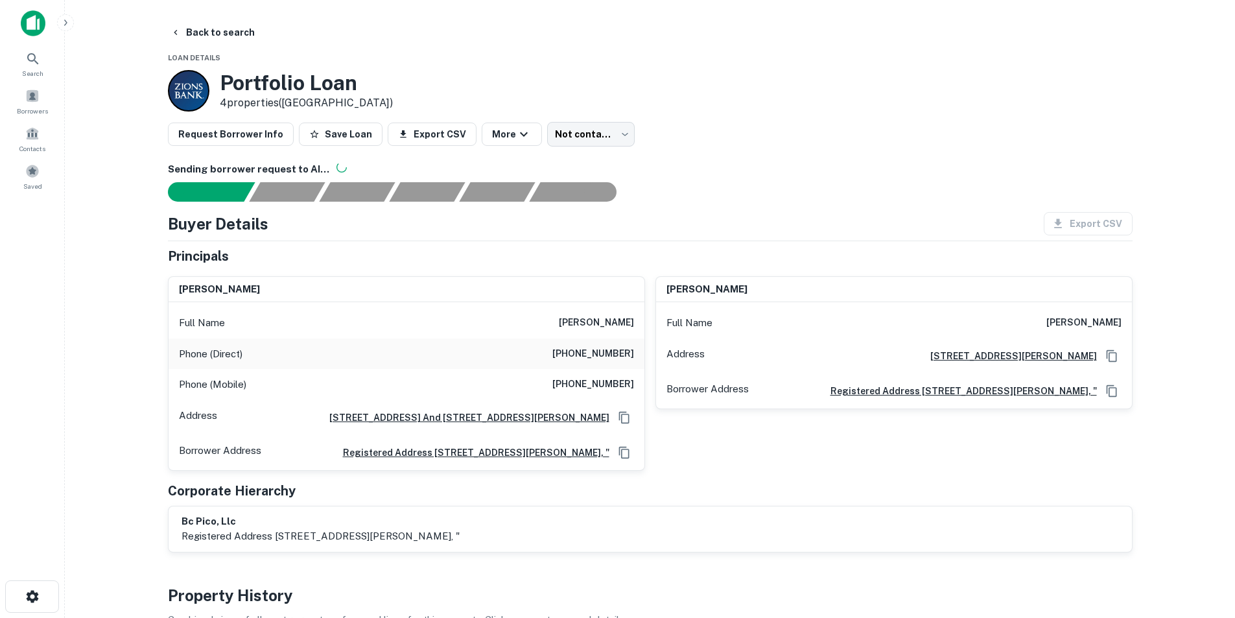
click at [1102, 327] on h6 "benjamin cohanzad" at bounding box center [1084, 323] width 75 height 16
click at [1104, 327] on h6 "benjamin cohanzad" at bounding box center [1084, 323] width 75 height 16
copy h6 "benjamin cohanzad"
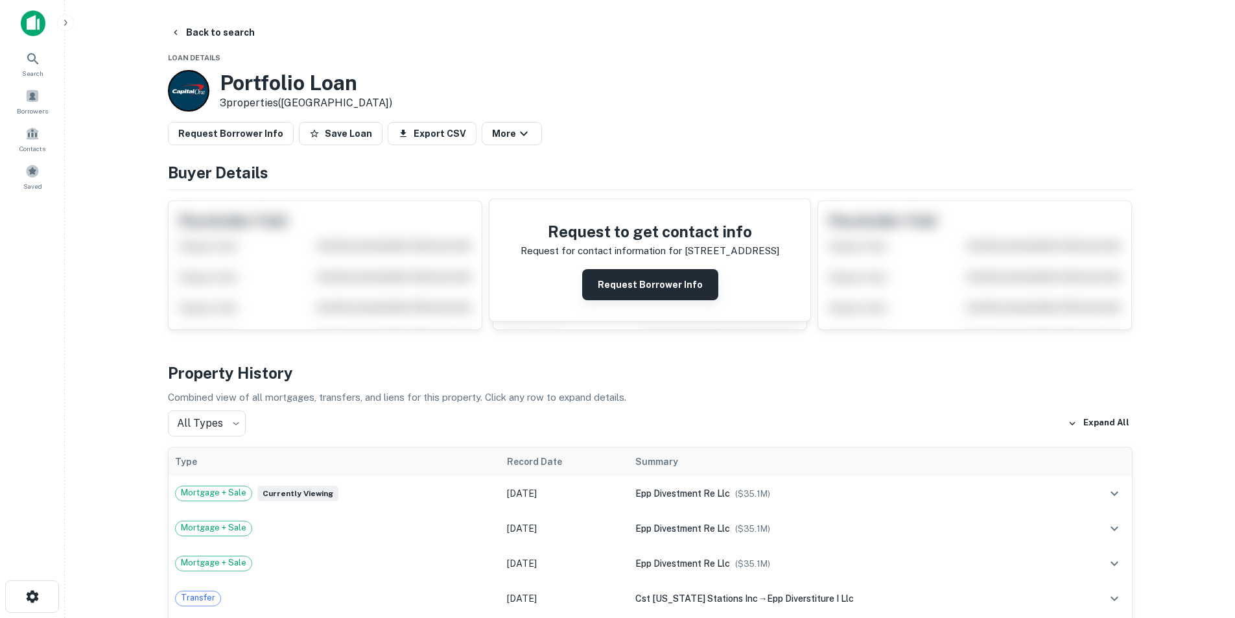
click at [676, 292] on button "Request Borrower Info" at bounding box center [650, 284] width 136 height 31
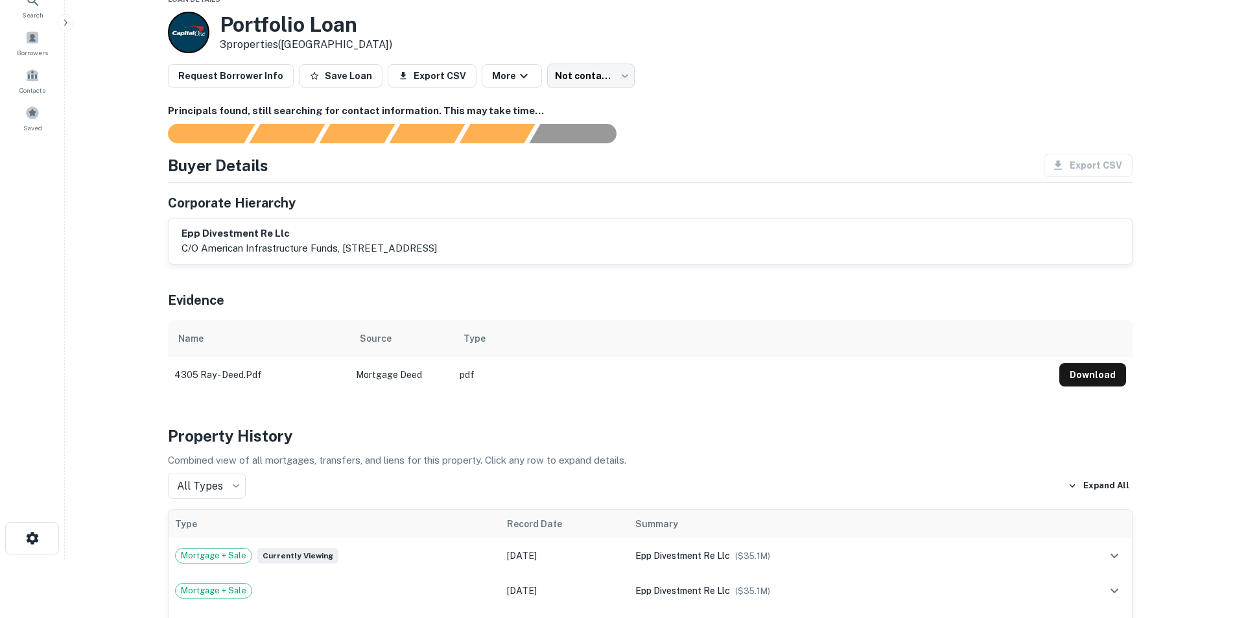
scroll to position [65, 0]
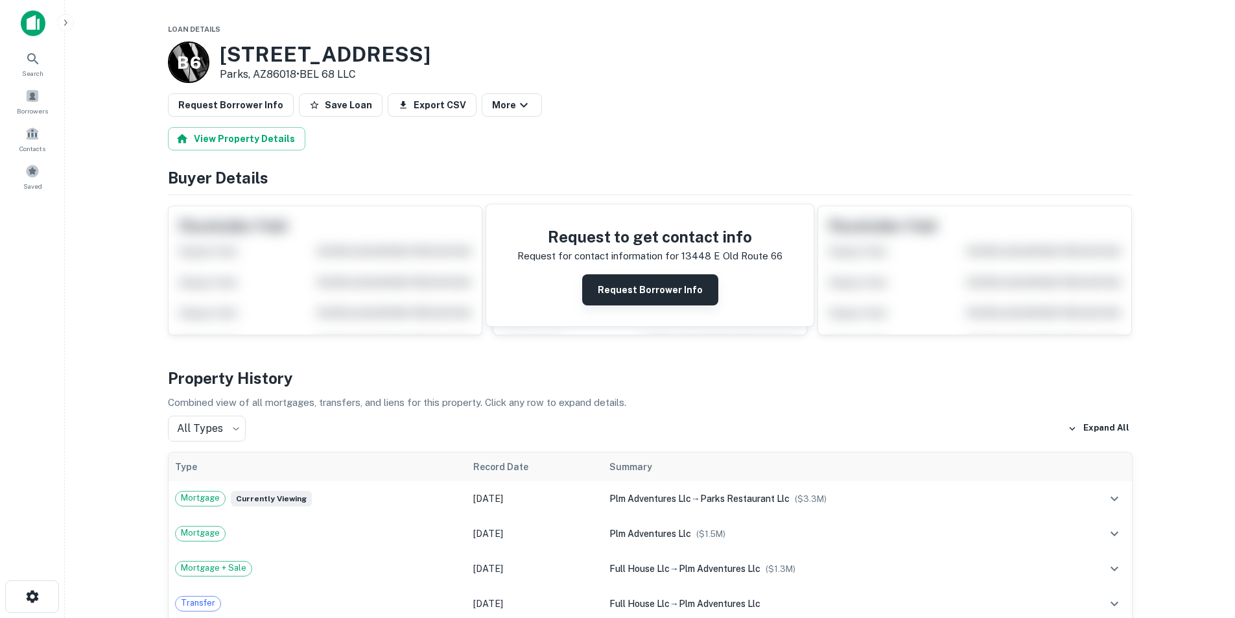
click at [625, 284] on button "Request Borrower Info" at bounding box center [650, 289] width 136 height 31
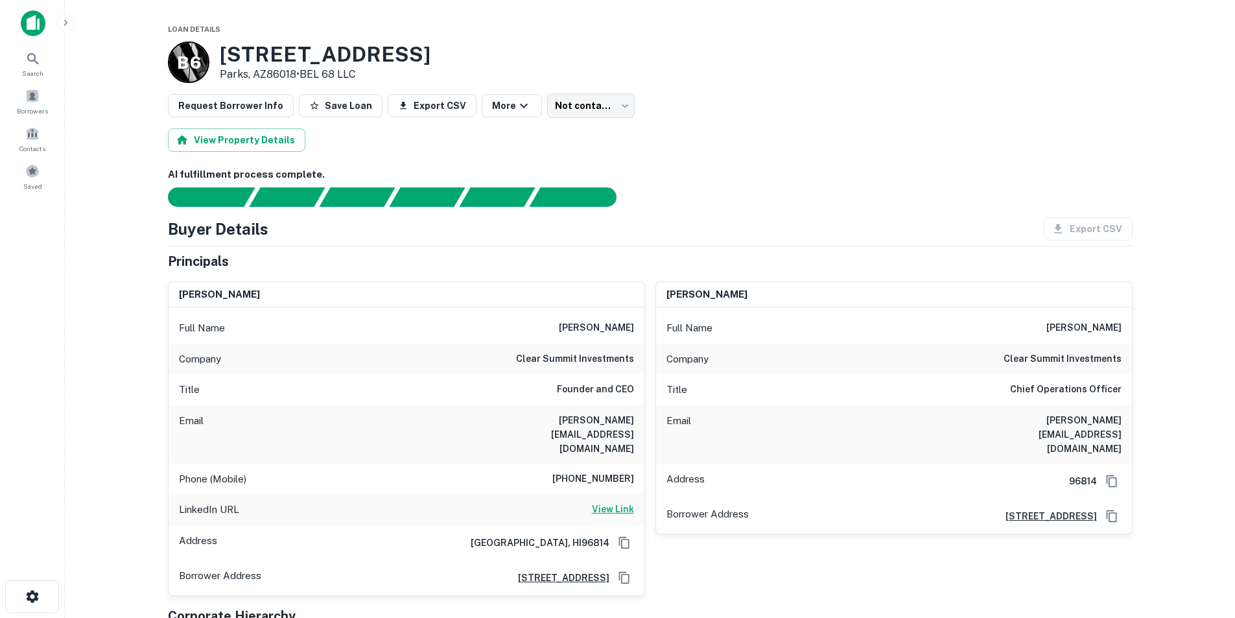
click at [622, 502] on h6 "View Link" at bounding box center [613, 509] width 42 height 14
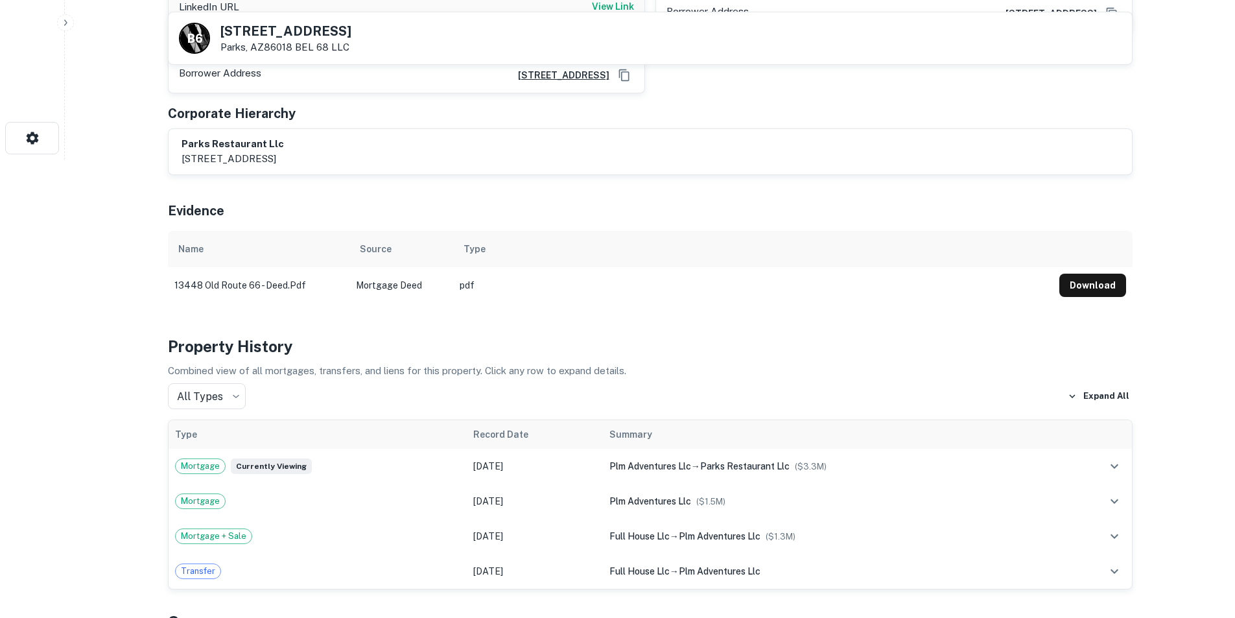
scroll to position [519, 0]
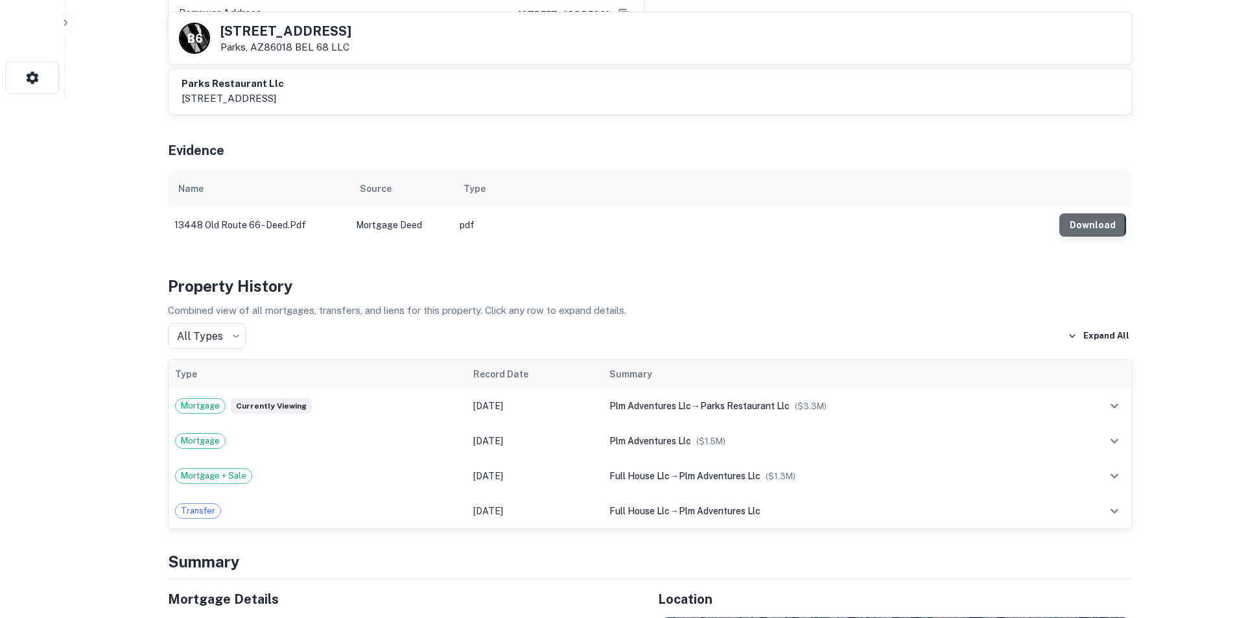
click at [1068, 213] on button "Download" at bounding box center [1093, 224] width 67 height 23
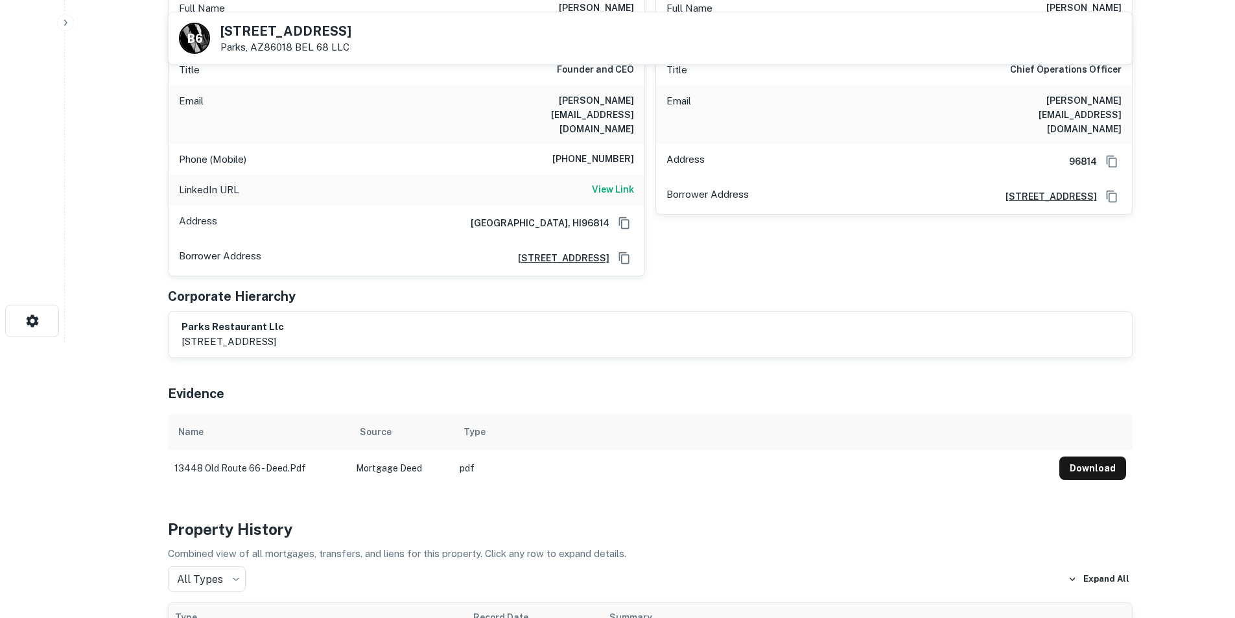
scroll to position [0, 0]
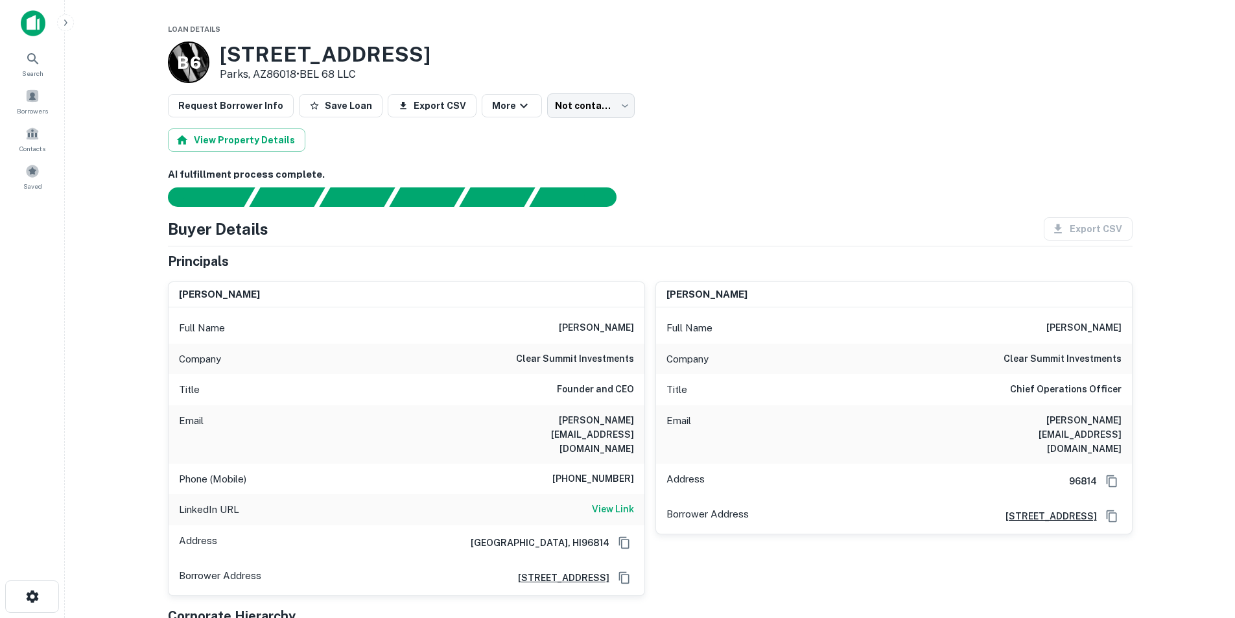
click at [562, 332] on h6 "alexander kempf" at bounding box center [596, 328] width 75 height 16
copy h6 "alexander kempf"
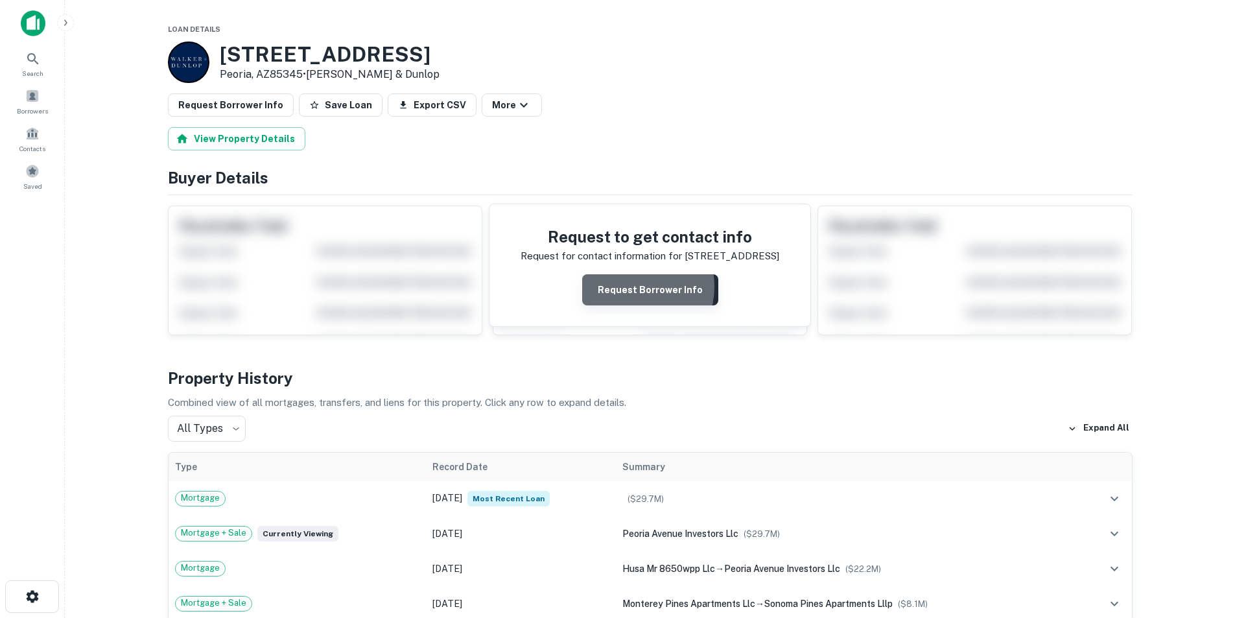
click at [628, 287] on button "Request Borrower Info" at bounding box center [650, 289] width 136 height 31
